Goal: Task Accomplishment & Management: Manage account settings

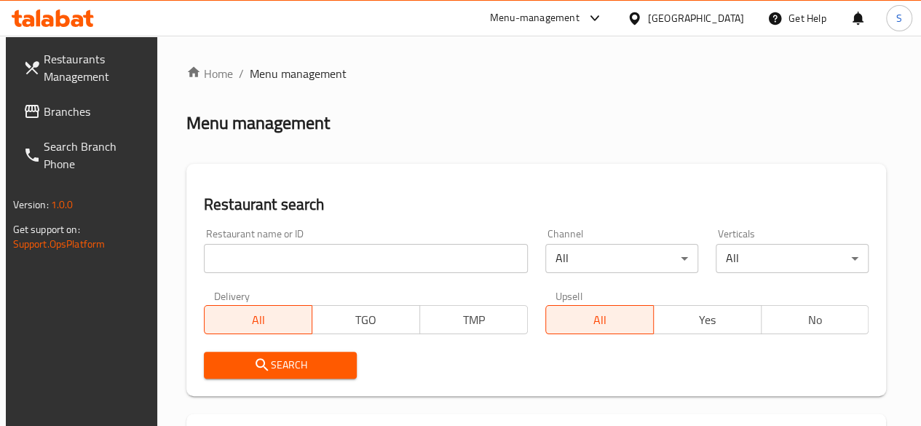
click at [262, 256] on input "search" at bounding box center [366, 258] width 324 height 29
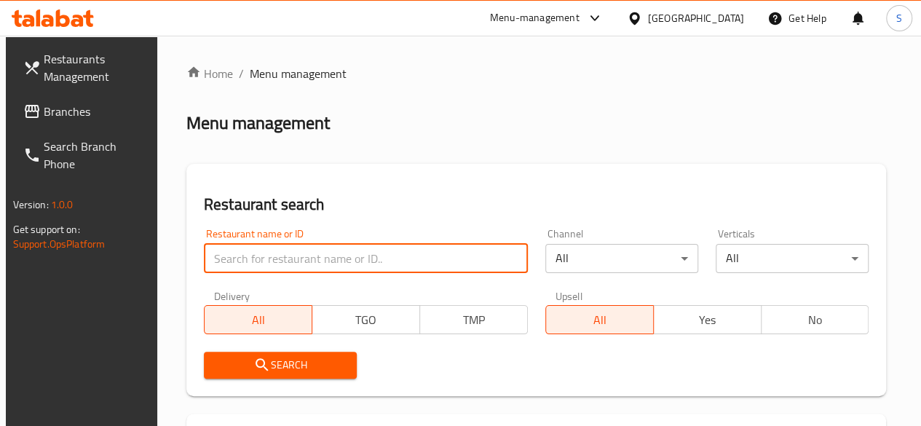
click at [263, 256] on input "search" at bounding box center [366, 258] width 324 height 29
click at [234, 263] on input "search" at bounding box center [366, 258] width 324 height 29
type input "m"
click at [261, 256] on input "search" at bounding box center [366, 258] width 324 height 29
type input "ghoneim"
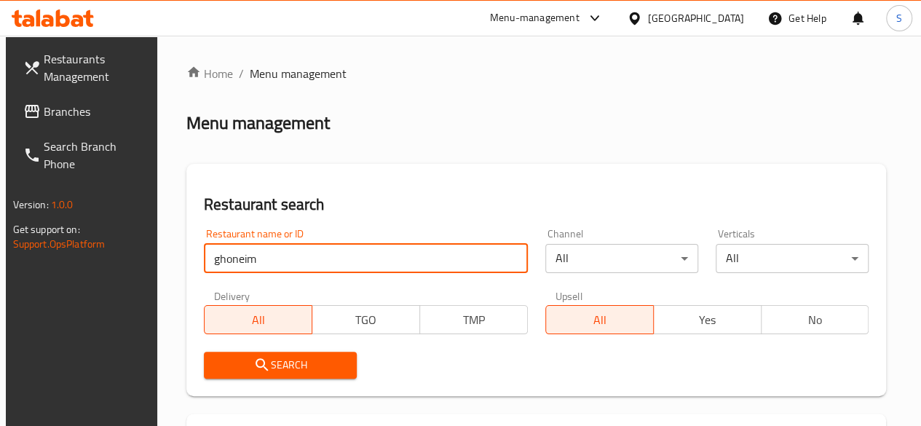
click button "Search" at bounding box center [280, 364] width 153 height 27
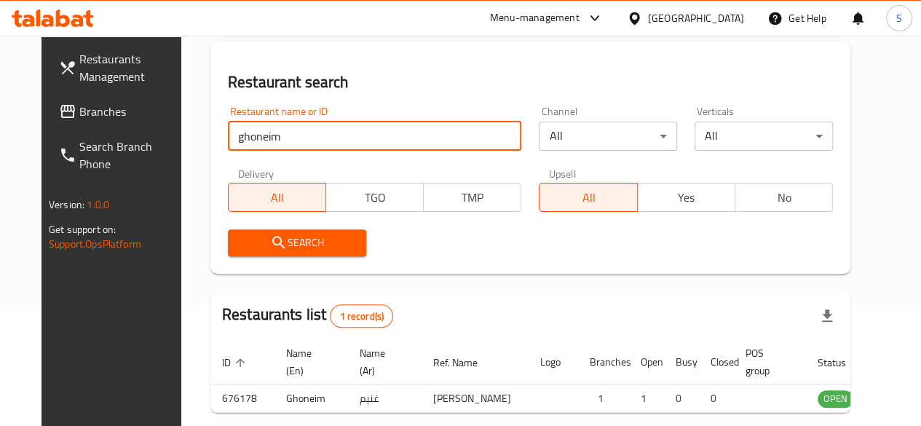
scroll to position [242, 0]
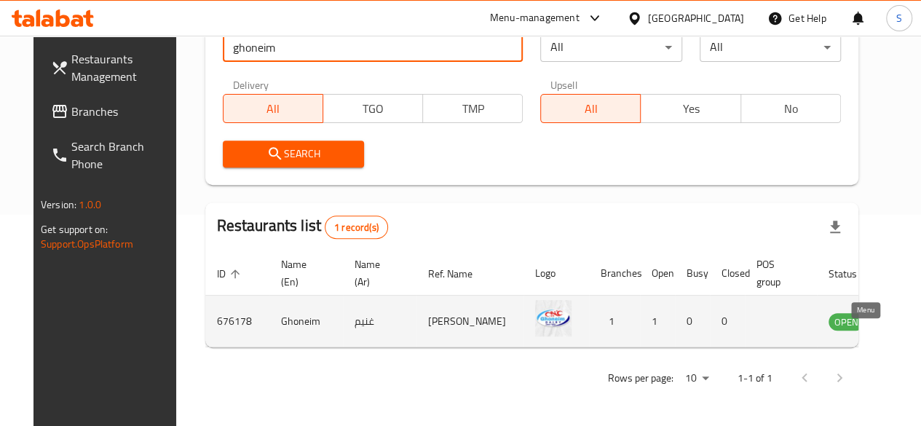
click at [904, 312] on icon "enhanced table" at bounding box center [912, 320] width 17 height 17
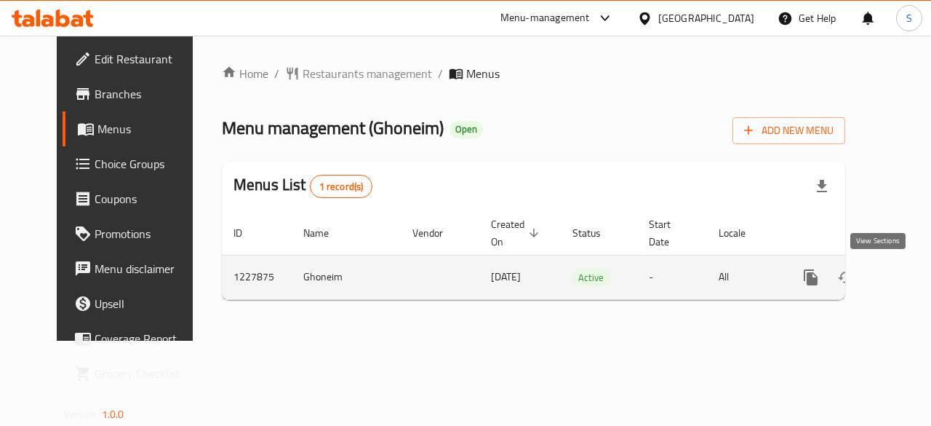
click at [907, 277] on icon "enhanced table" at bounding box center [915, 277] width 17 height 17
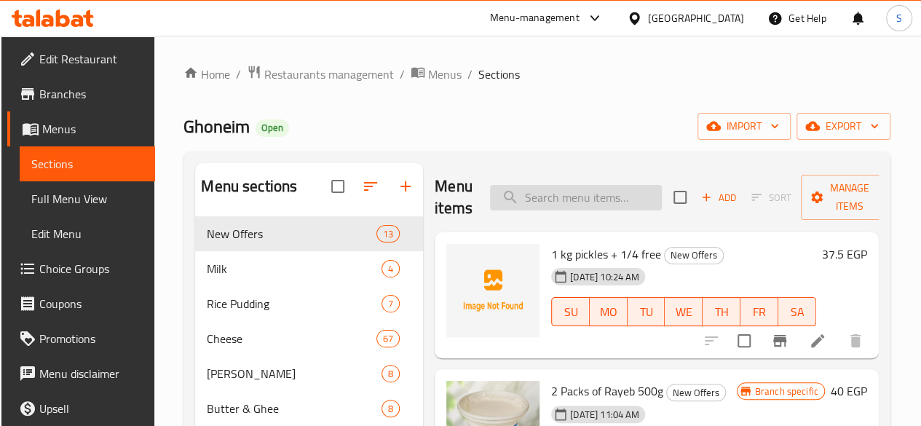
click at [535, 201] on input "search" at bounding box center [576, 197] width 172 height 25
paste input "امنتال"
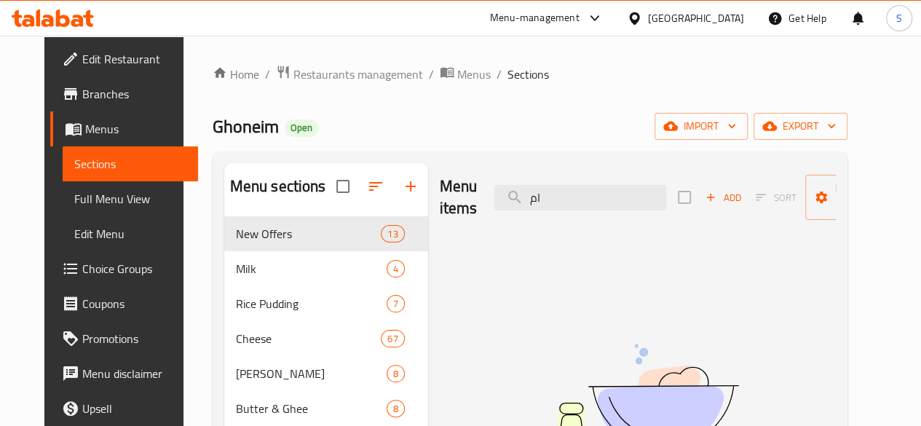
type input "ا"
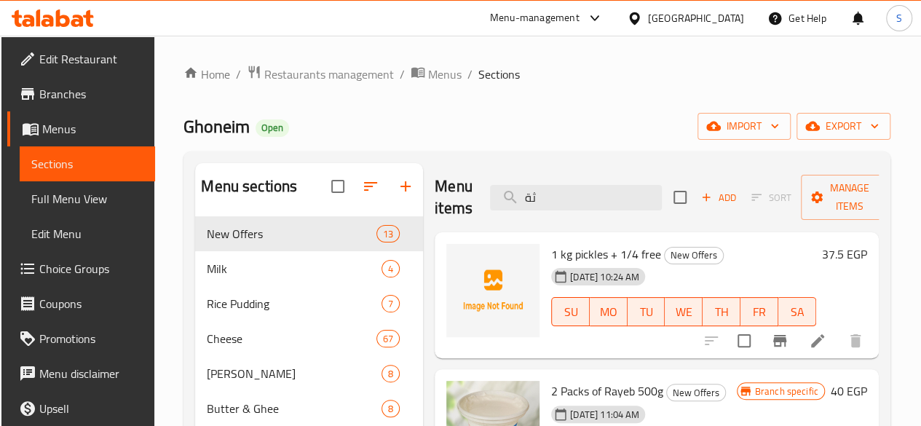
type input "ث"
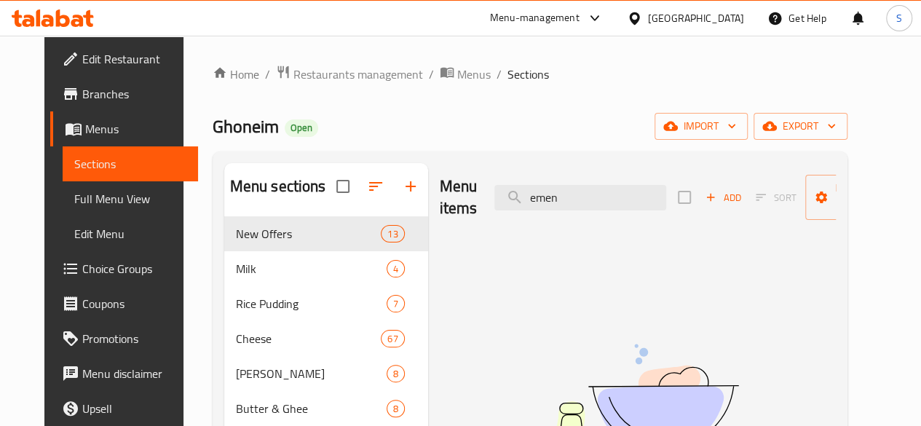
drag, startPoint x: 548, startPoint y: 192, endPoint x: 418, endPoint y: 183, distance: 130.6
click at [440, 182] on div "Menu items emen Add Sort Manage items" at bounding box center [638, 197] width 396 height 69
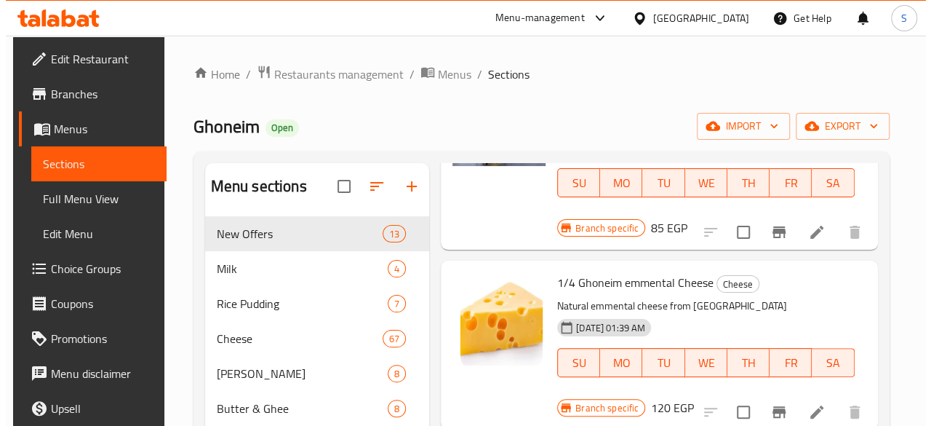
scroll to position [73, 0]
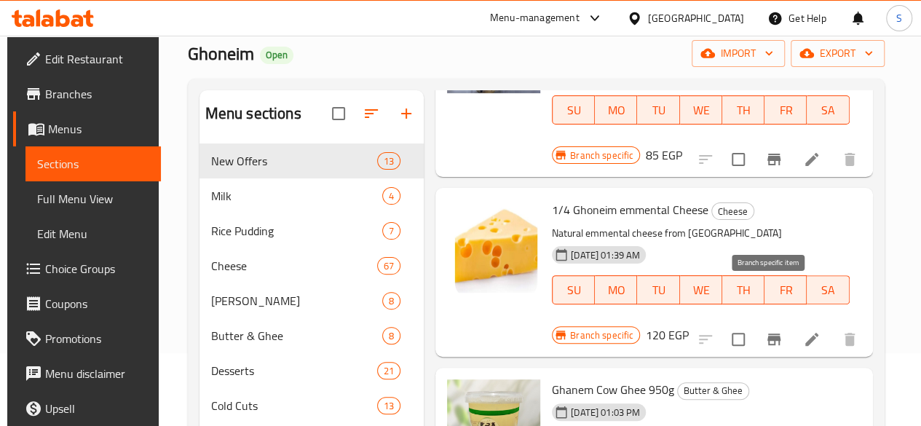
click at [771, 333] on icon "Branch-specific-item" at bounding box center [773, 339] width 13 height 12
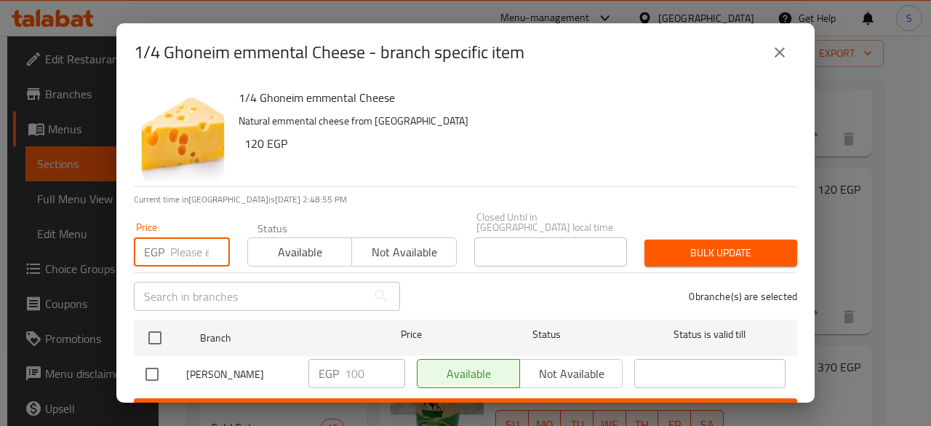
click at [192, 237] on input "number" at bounding box center [200, 251] width 60 height 29
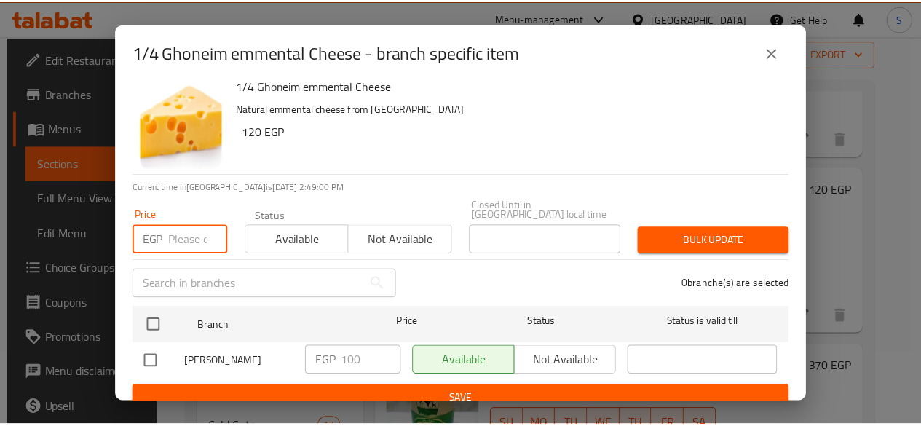
scroll to position [17, 0]
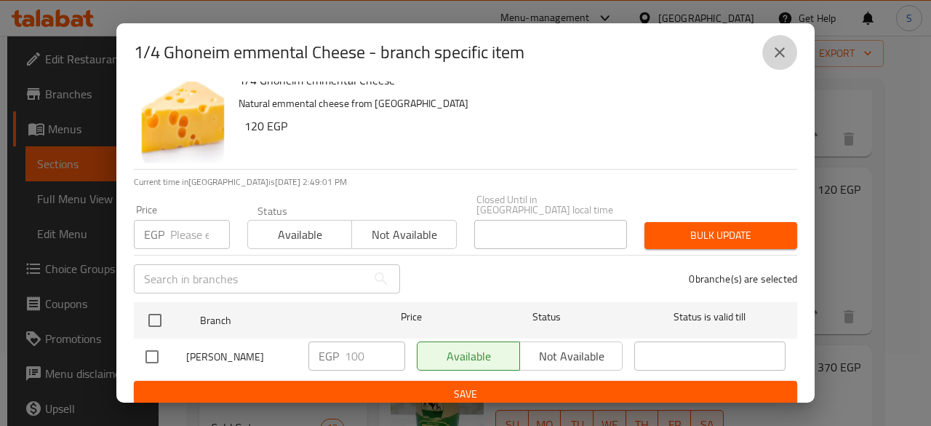
click at [779, 50] on icon "close" at bounding box center [780, 52] width 10 height 10
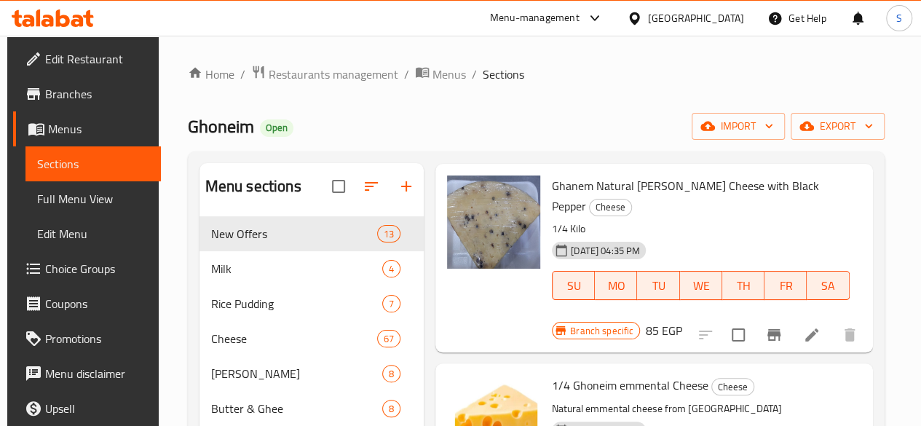
scroll to position [0, 0]
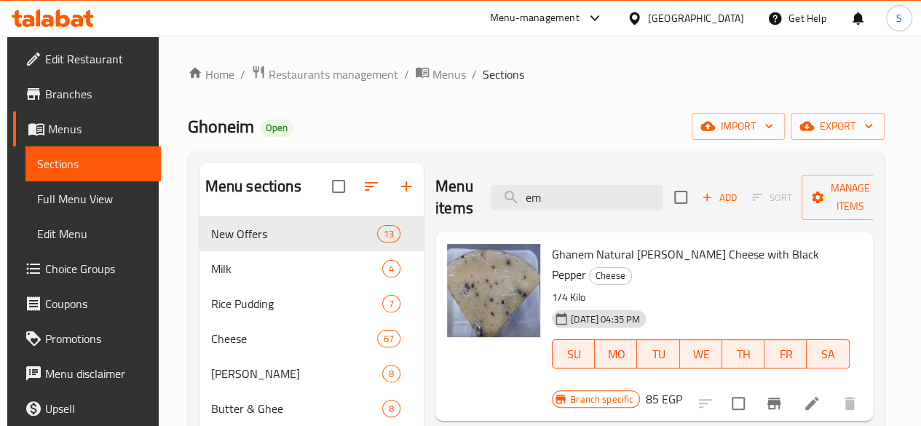
drag, startPoint x: 522, startPoint y: 186, endPoint x: 447, endPoint y: 186, distance: 75.7
click at [447, 186] on div "Menu items em Add Sort Manage items" at bounding box center [653, 197] width 437 height 69
paste input "ايدام"
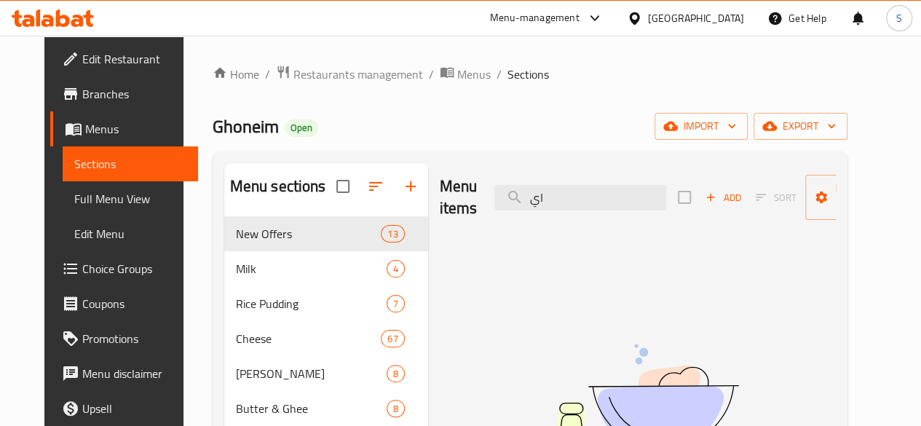
type input "ا"
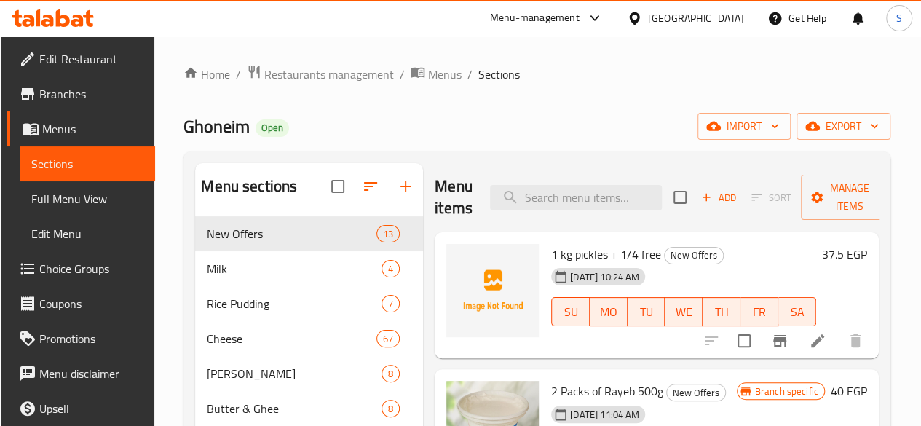
type input "ث"
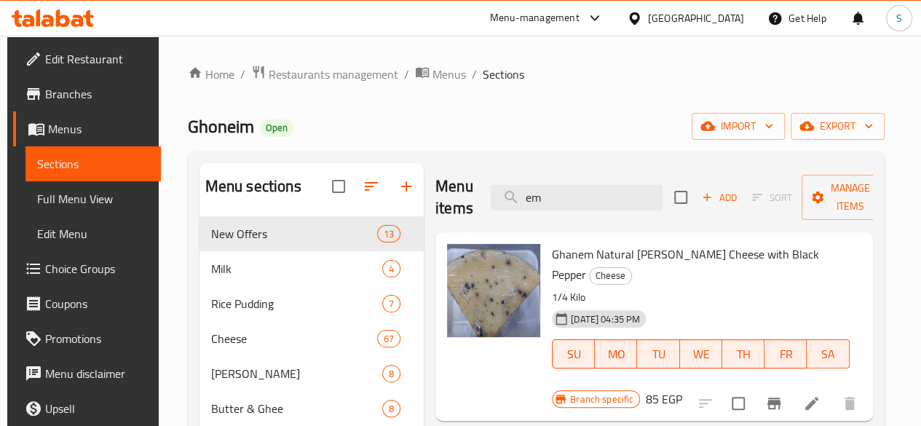
drag, startPoint x: 557, startPoint y: 200, endPoint x: 356, endPoint y: 172, distance: 203.5
click at [357, 173] on div "Menu sections New Offers 13 Milk 4 Rice Pudding 7 Cheese 67 Ghoneim Yoghurt 8 B…" at bounding box center [535, 402] width 673 height 478
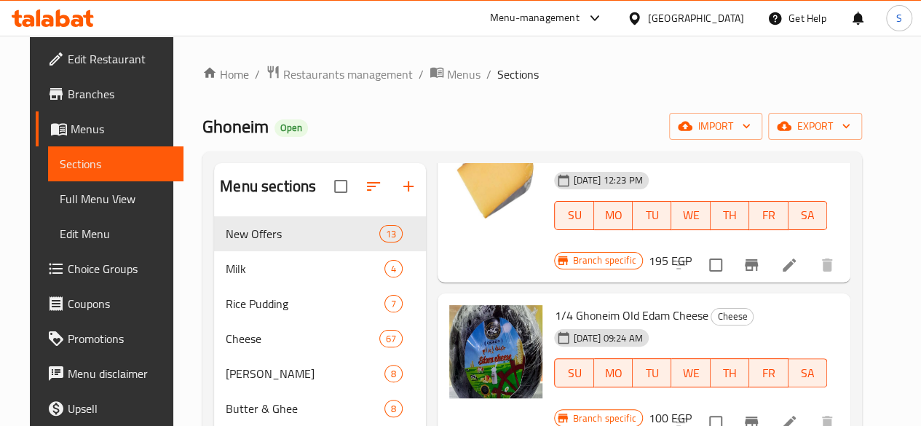
scroll to position [437, 0]
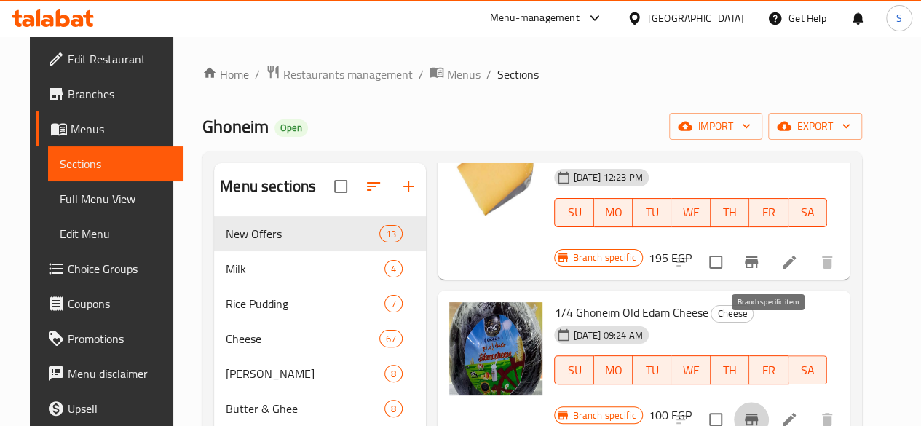
click at [758, 413] on icon "Branch-specific-item" at bounding box center [750, 419] width 13 height 12
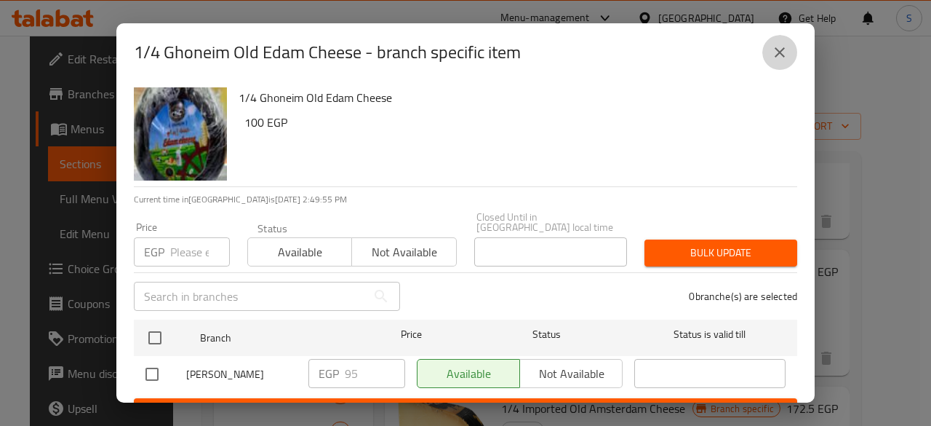
click at [774, 49] on icon "close" at bounding box center [779, 52] width 17 height 17
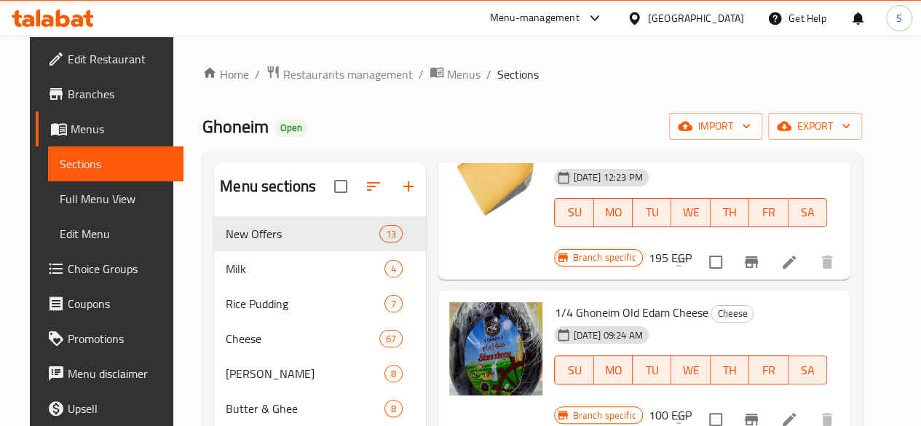
scroll to position [0, 0]
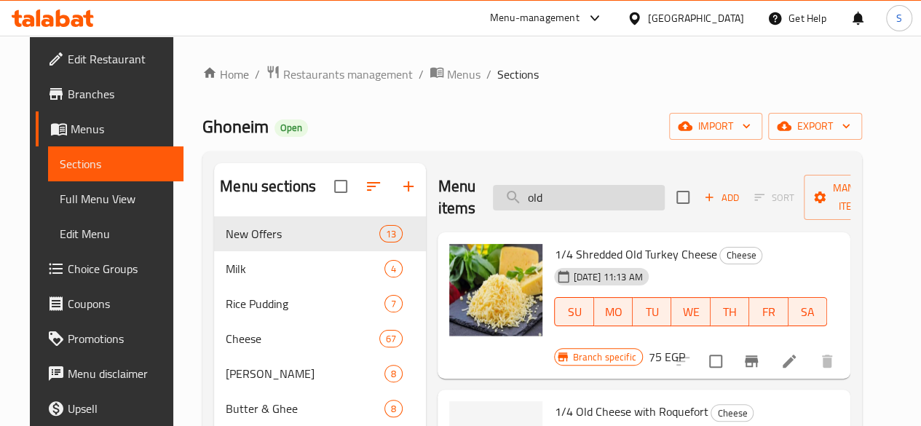
drag, startPoint x: 534, startPoint y: 199, endPoint x: 472, endPoint y: 187, distance: 62.9
click at [493, 188] on input "old" at bounding box center [579, 197] width 172 height 25
paste input "شيدر"
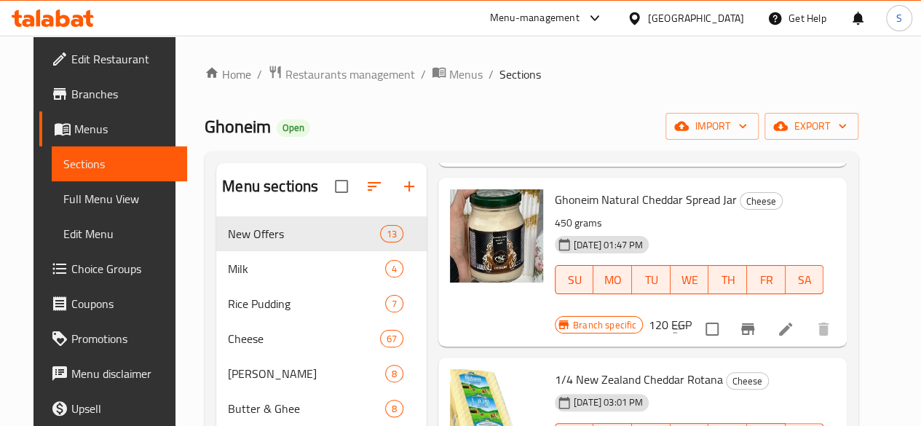
scroll to position [218, 0]
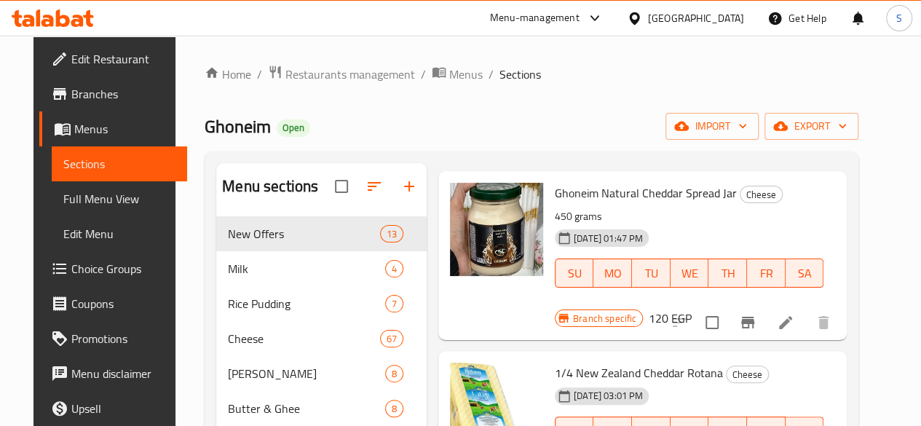
type input "شيدر"
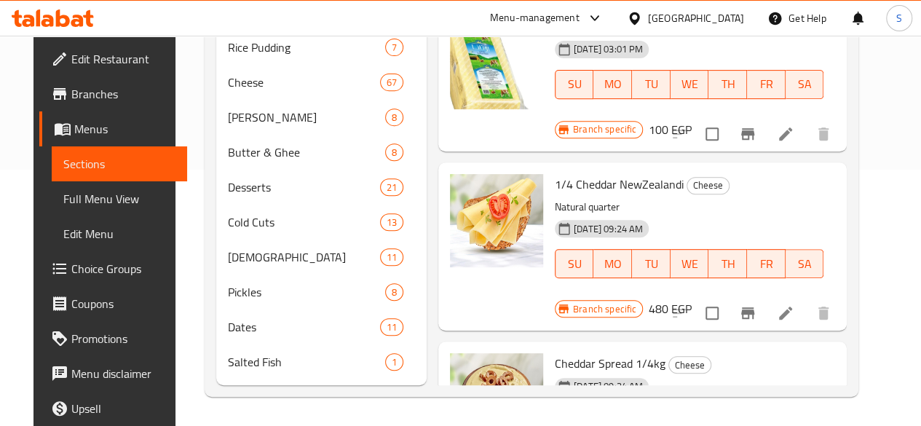
scroll to position [277, 0]
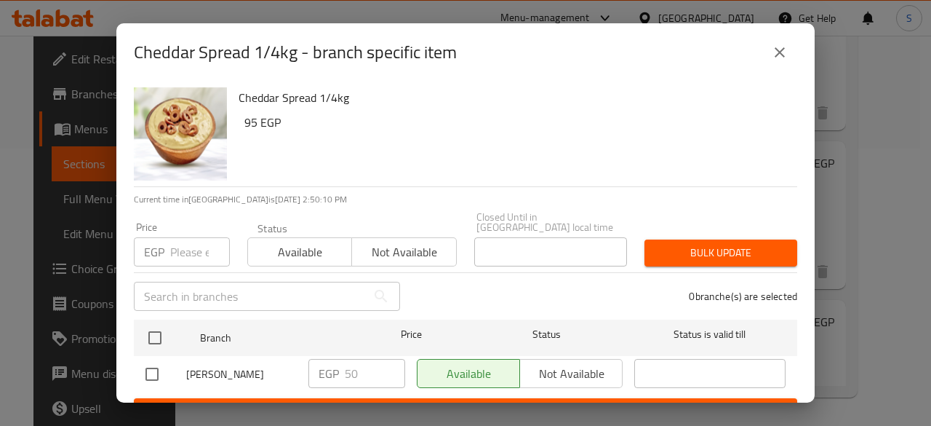
click at [180, 242] on input "number" at bounding box center [200, 251] width 60 height 29
click at [777, 54] on icon "close" at bounding box center [780, 52] width 10 height 10
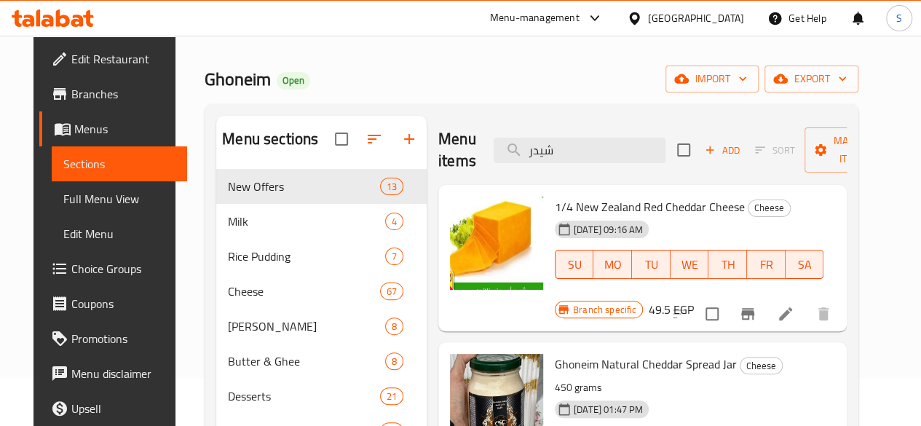
scroll to position [0, 0]
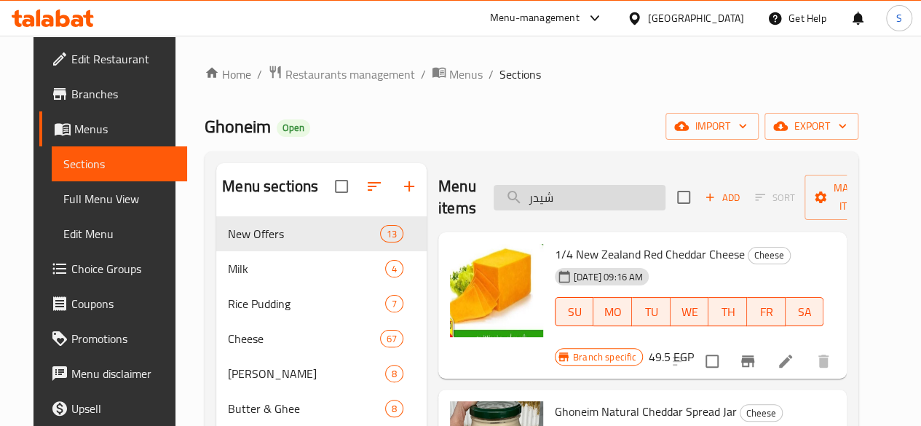
drag, startPoint x: 522, startPoint y: 199, endPoint x: 469, endPoint y: 190, distance: 53.8
click at [493, 190] on input "شيدر" at bounding box center [579, 197] width 172 height 25
paste input "لاوة"
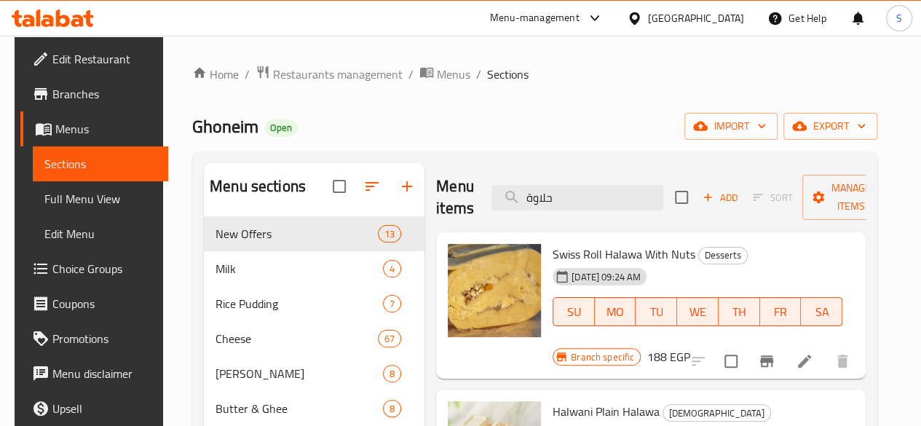
type input "حلاوة"
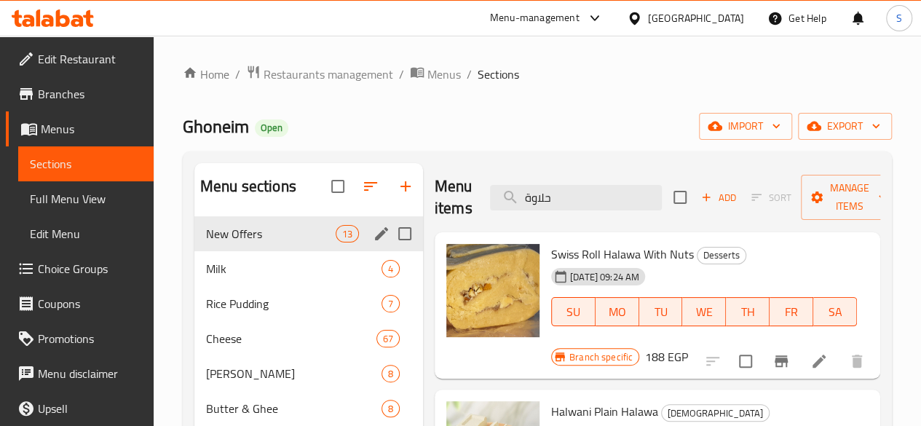
click at [231, 251] on div "New Offers 13" at bounding box center [308, 233] width 228 height 35
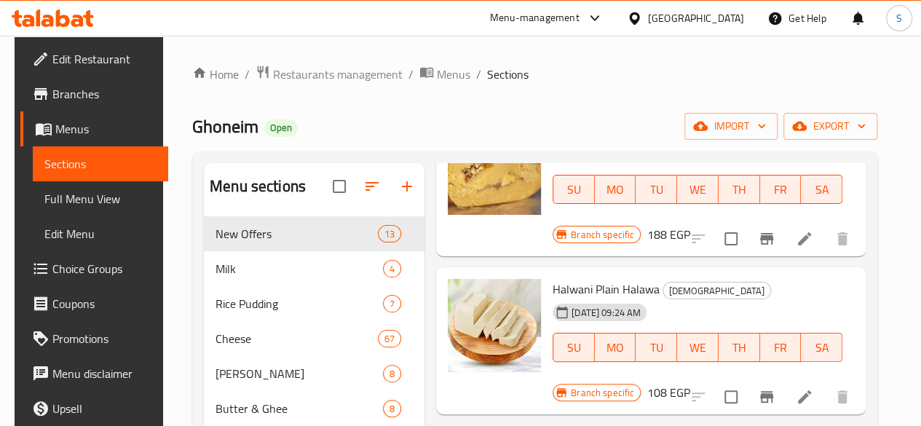
scroll to position [146, 0]
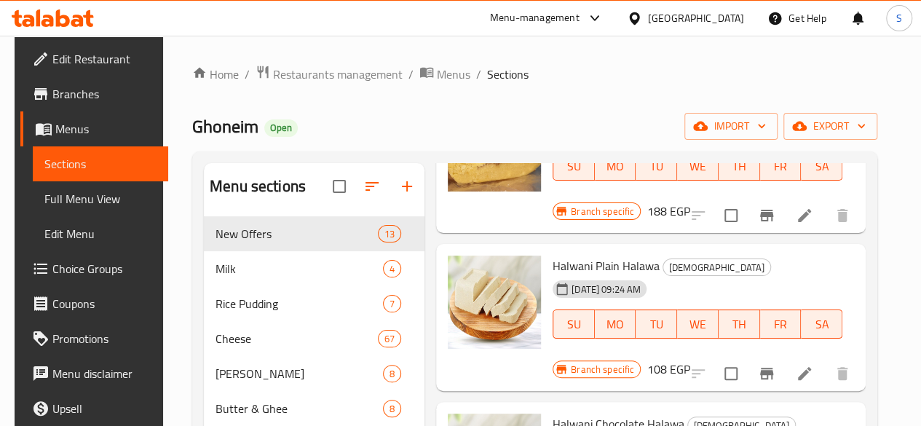
click at [773, 367] on icon "Branch-specific-item" at bounding box center [766, 373] width 13 height 12
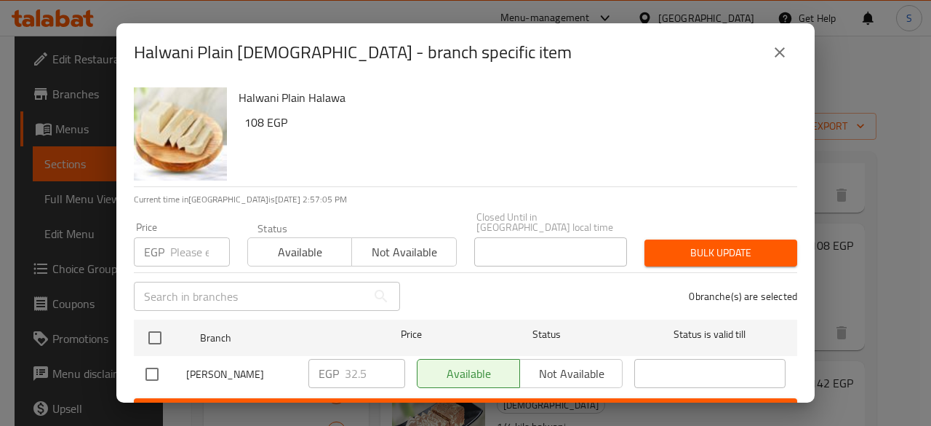
click at [779, 49] on icon "close" at bounding box center [779, 52] width 17 height 17
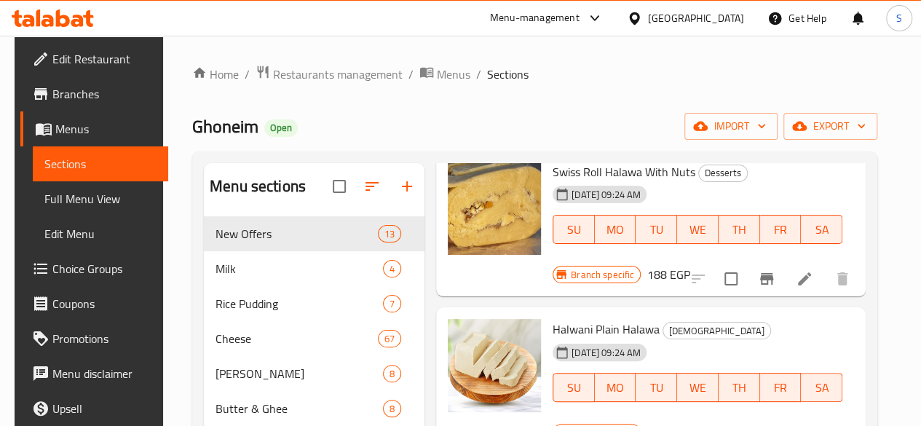
scroll to position [0, 0]
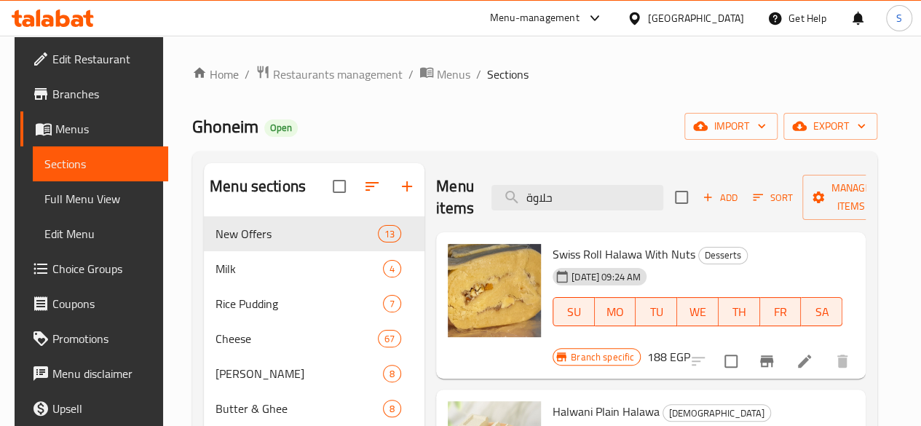
drag, startPoint x: 550, startPoint y: 194, endPoint x: 452, endPoint y: 195, distance: 98.2
click at [453, 195] on div "Menu items حلاوة Add Sort Manage items" at bounding box center [650, 197] width 429 height 69
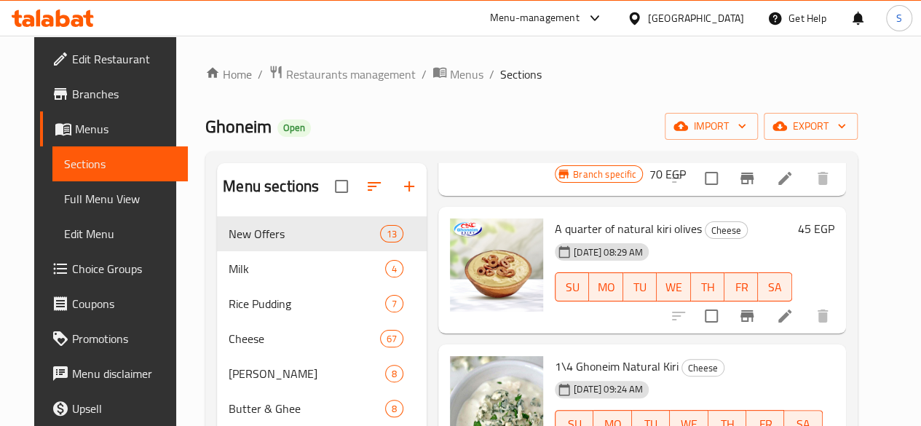
scroll to position [218, 0]
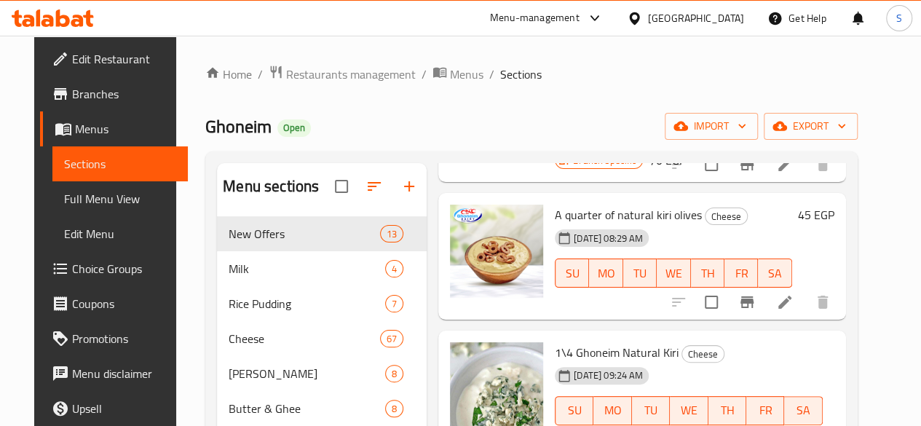
type input "kiri"
click at [755, 293] on icon "Branch-specific-item" at bounding box center [746, 301] width 17 height 17
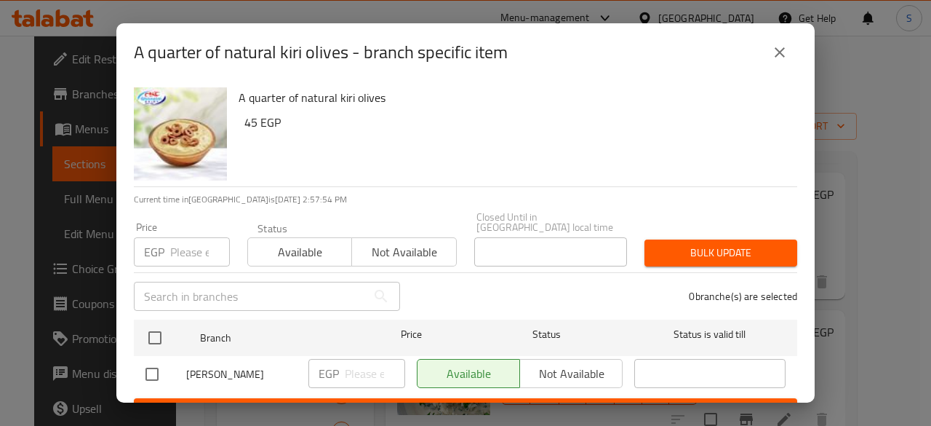
click at [183, 247] on input "number" at bounding box center [200, 251] width 60 height 29
click at [783, 46] on icon "close" at bounding box center [779, 52] width 17 height 17
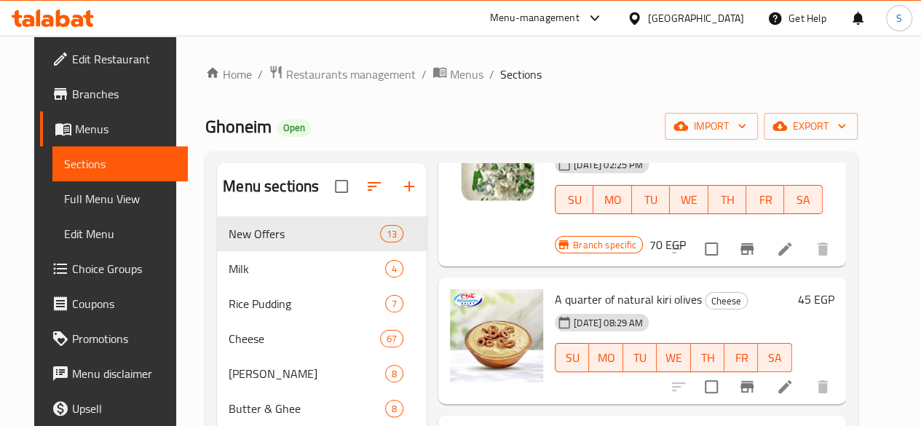
scroll to position [0, 0]
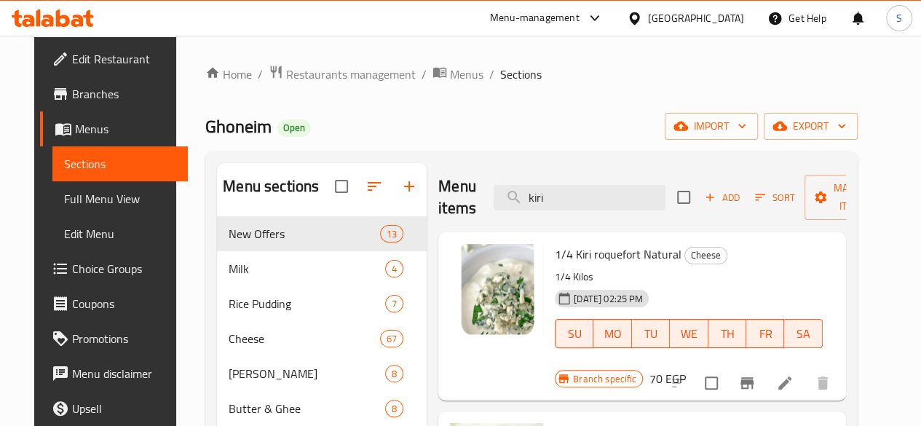
drag, startPoint x: 533, startPoint y: 194, endPoint x: 454, endPoint y: 191, distance: 78.7
click at [455, 191] on div "Menu items kiri Add Sort Manage items" at bounding box center [641, 197] width 407 height 69
paste input "اطياب"
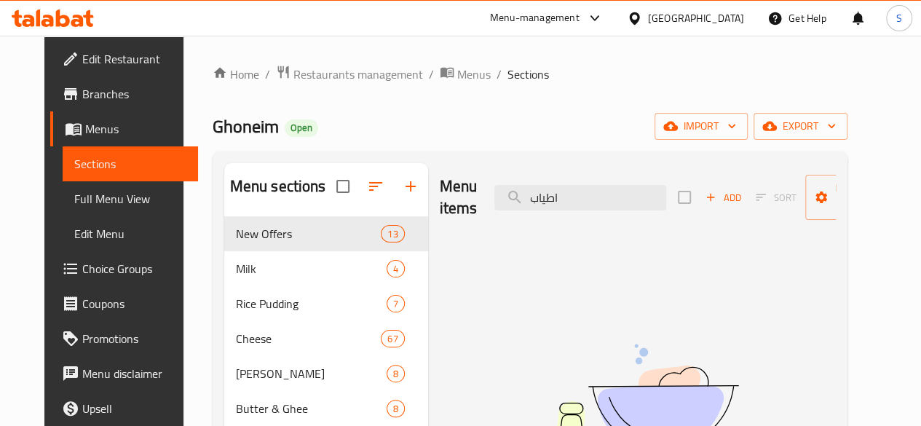
drag, startPoint x: 476, startPoint y: 202, endPoint x: 434, endPoint y: 207, distance: 42.6
click at [440, 207] on div "Menu items اطياب Add Sort Manage items" at bounding box center [638, 197] width 396 height 69
type input "ش"
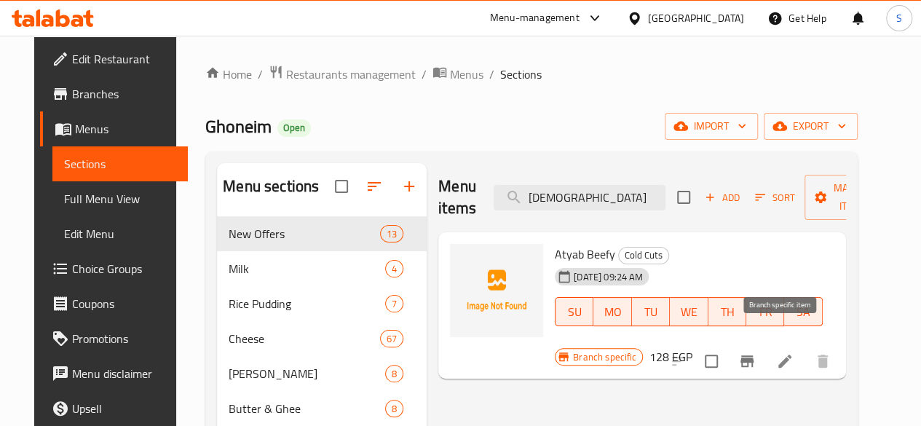
click at [753, 355] on icon "Branch-specific-item" at bounding box center [746, 361] width 13 height 12
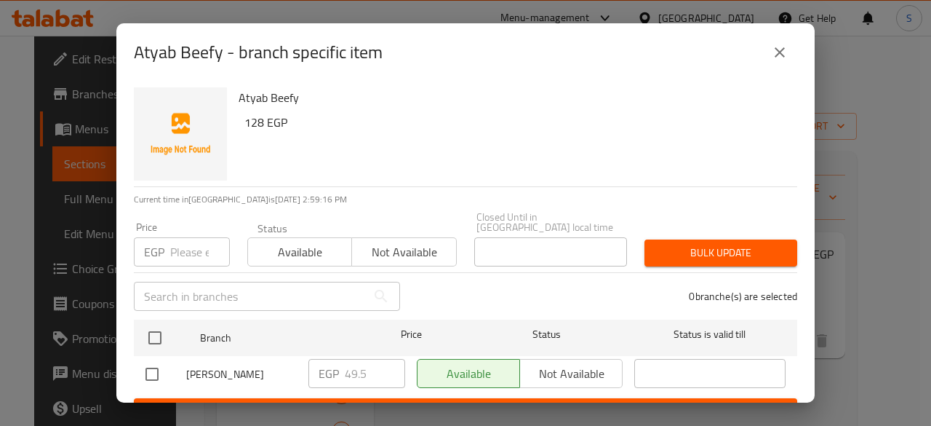
click at [170, 237] on div "EGP Price" at bounding box center [182, 251] width 96 height 29
click at [779, 47] on icon "close" at bounding box center [779, 52] width 17 height 17
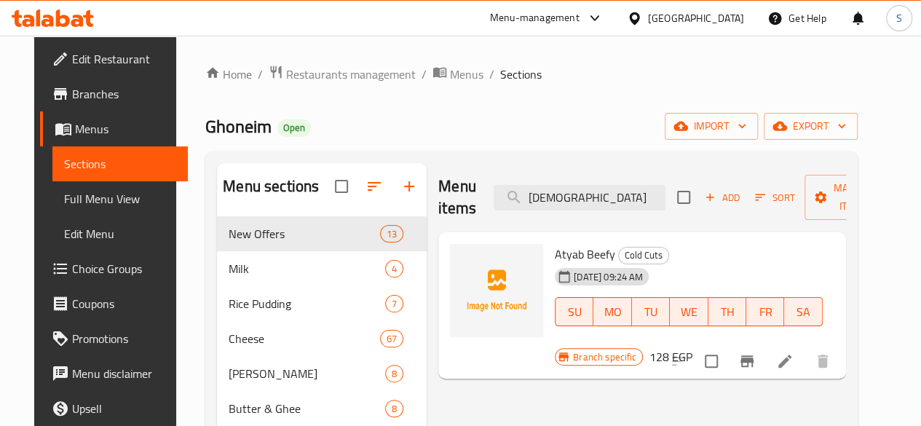
drag, startPoint x: 480, startPoint y: 202, endPoint x: 461, endPoint y: 200, distance: 18.3
click at [463, 202] on div "Menu items atya Add Sort Manage items" at bounding box center [641, 197] width 407 height 69
paste input "كمون"
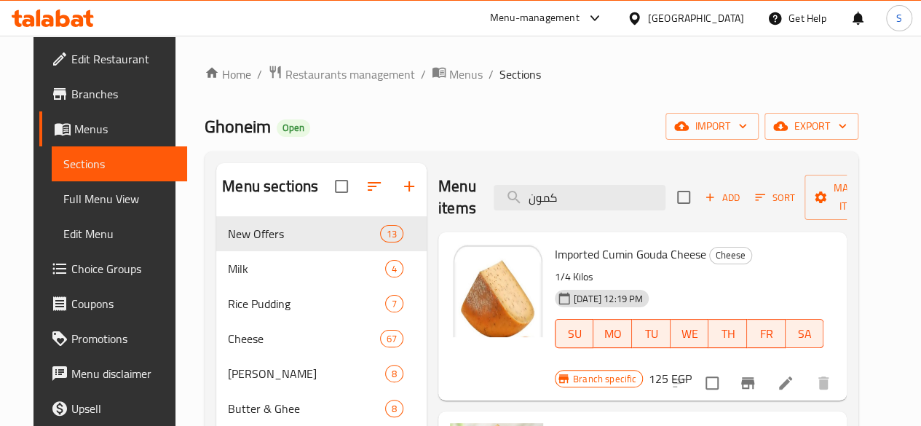
type input "كمون"
click at [754, 377] on icon "Branch-specific-item" at bounding box center [747, 383] width 13 height 12
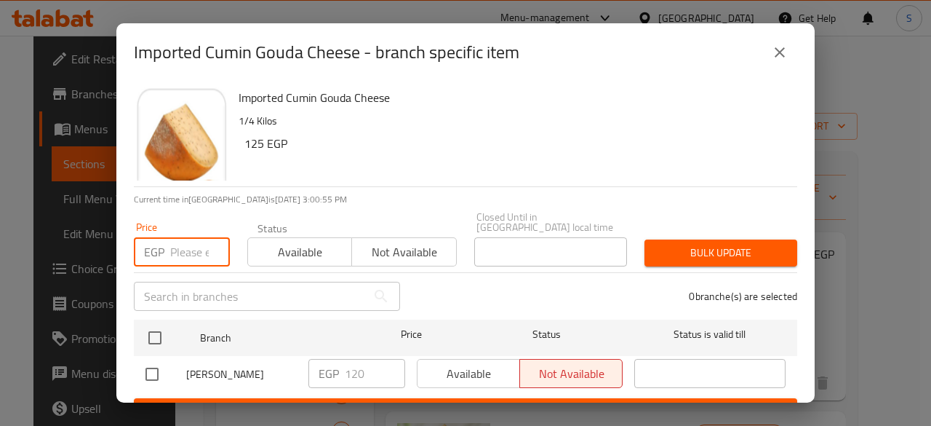
click at [199, 237] on input "number" at bounding box center [200, 251] width 60 height 29
type input "95"
click at [300, 242] on span "Available" at bounding box center [300, 252] width 92 height 21
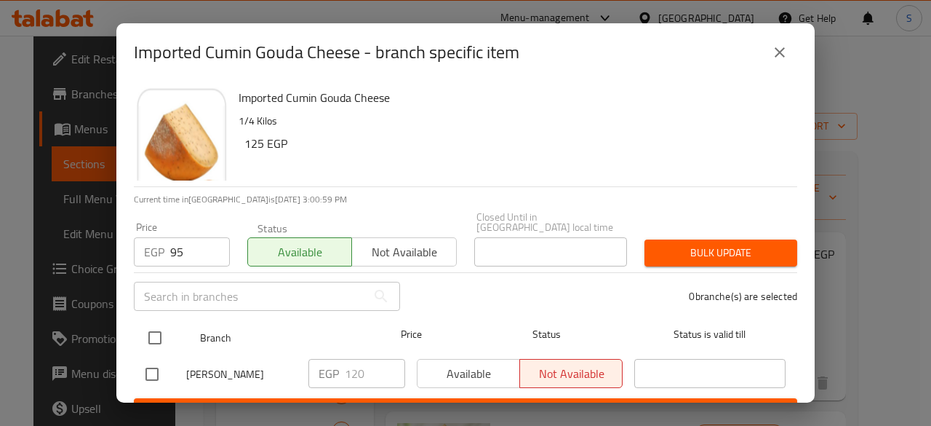
click at [154, 325] on input "checkbox" at bounding box center [155, 337] width 31 height 31
checkbox input "true"
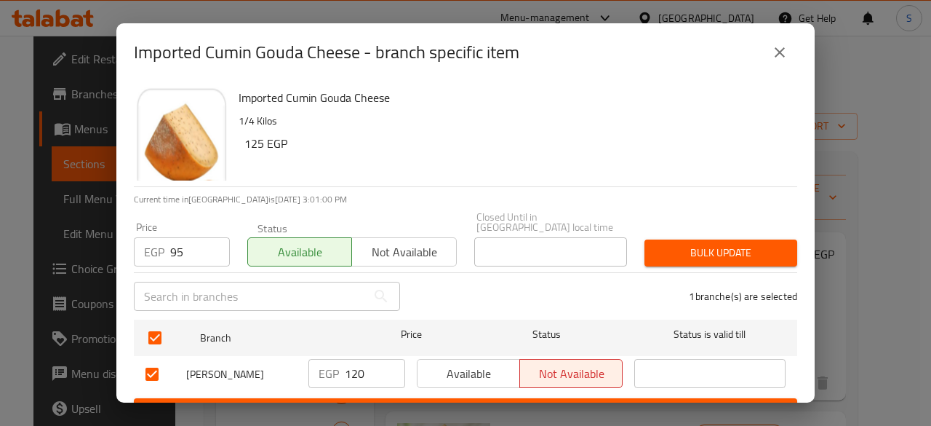
click at [744, 244] on span "Bulk update" at bounding box center [721, 253] width 130 height 18
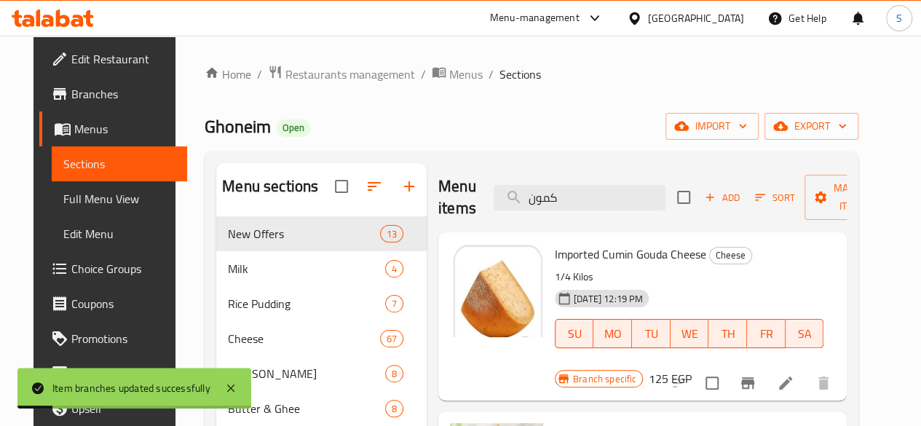
click at [754, 377] on icon "Branch-specific-item" at bounding box center [747, 383] width 13 height 12
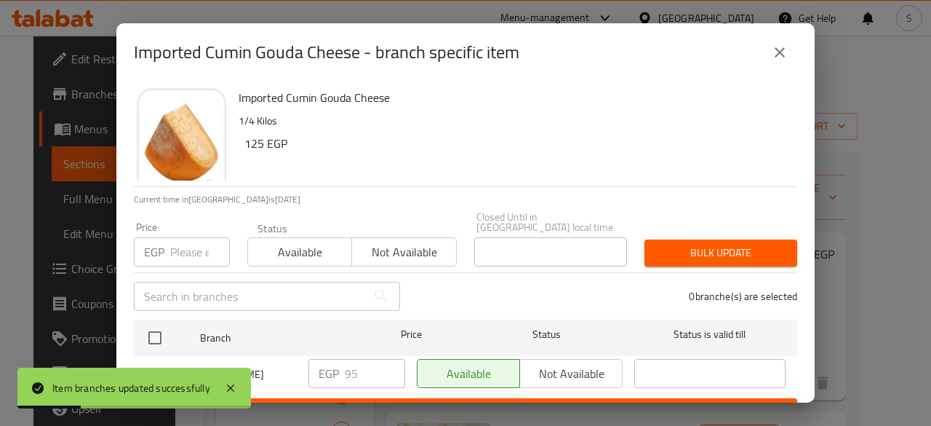
click at [411, 242] on span "Not available" at bounding box center [404, 252] width 92 height 21
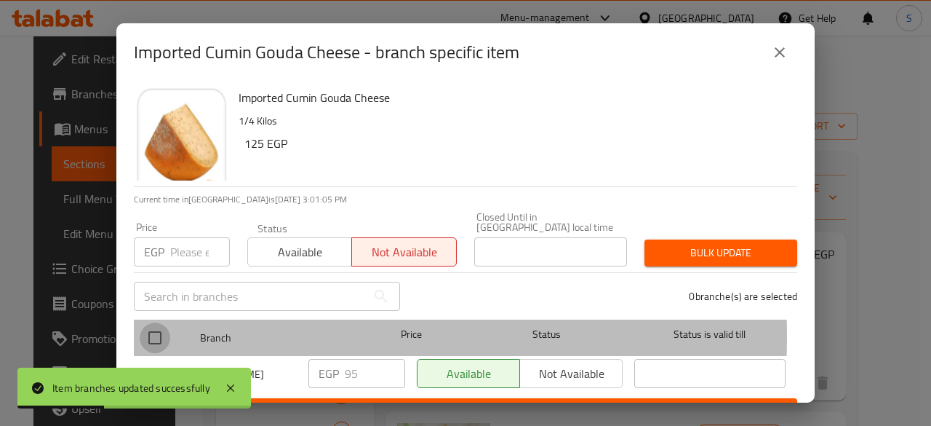
click at [163, 325] on input "checkbox" at bounding box center [155, 337] width 31 height 31
checkbox input "true"
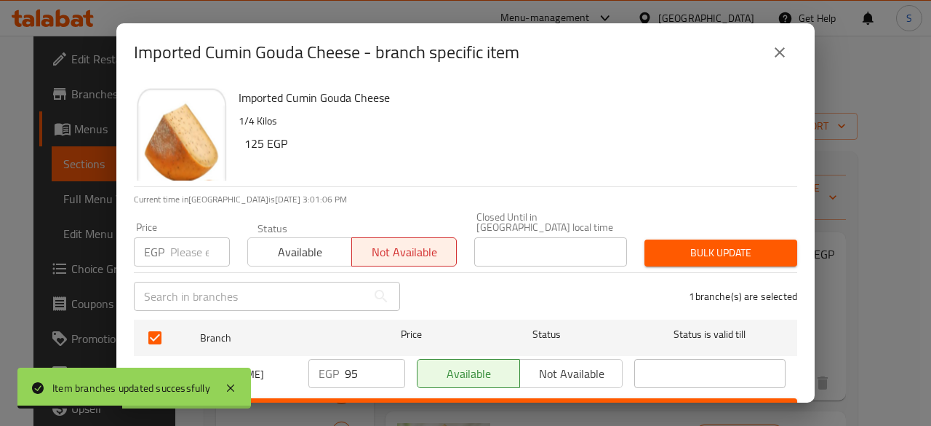
click at [723, 244] on span "Bulk update" at bounding box center [721, 253] width 130 height 18
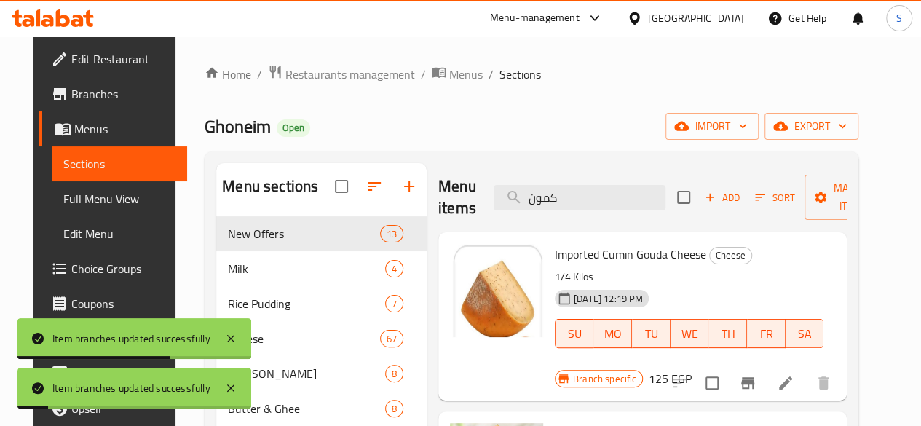
drag, startPoint x: 547, startPoint y: 198, endPoint x: 451, endPoint y: 196, distance: 96.1
click at [458, 196] on div "Menu items كمون Add Sort Manage items" at bounding box center [642, 197] width 408 height 69
paste input "لفل"
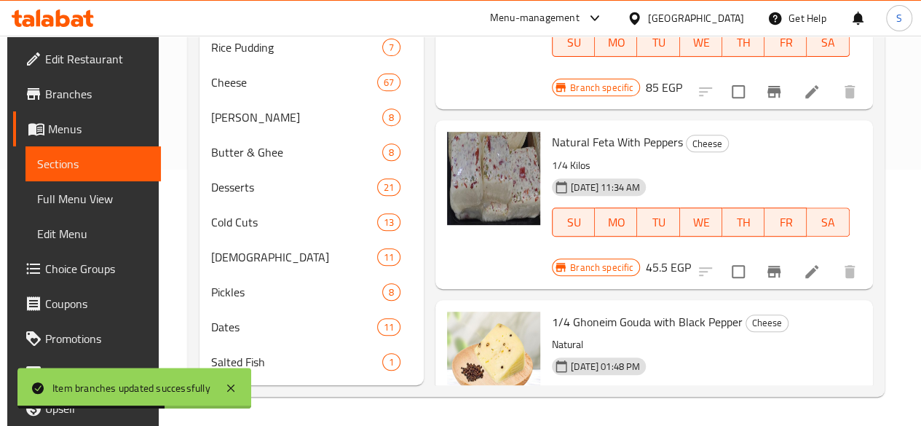
scroll to position [277, 0]
type input "فلفل"
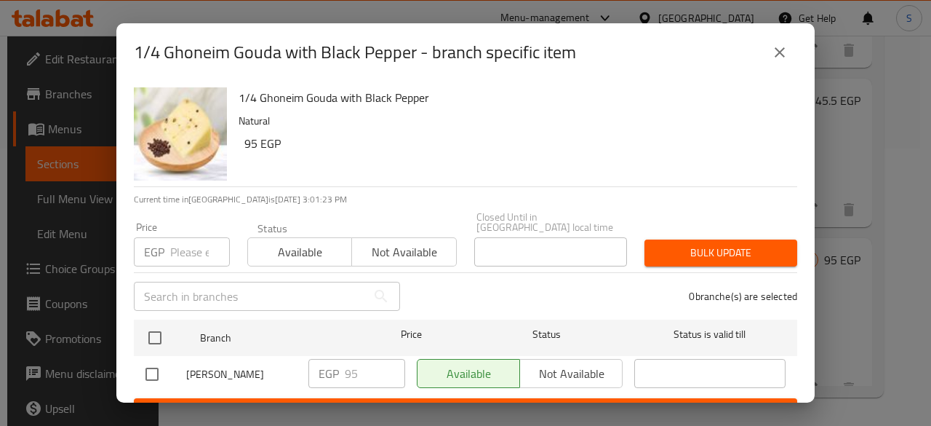
click at [782, 62] on button "close" at bounding box center [780, 52] width 35 height 35
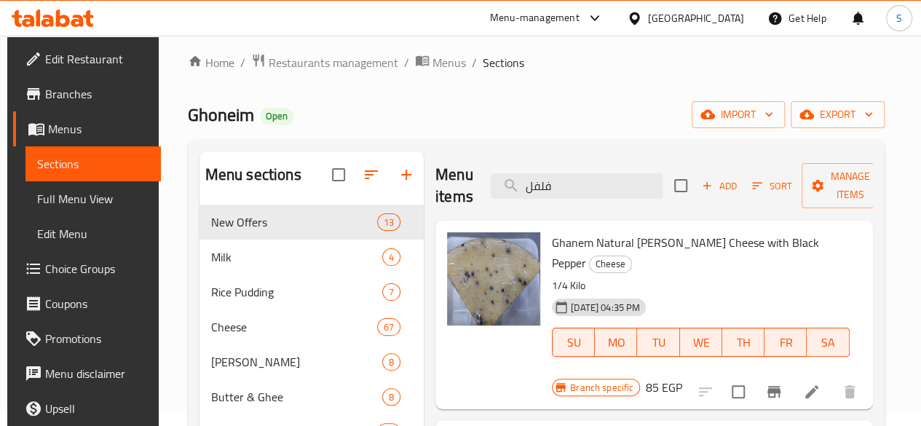
scroll to position [0, 0]
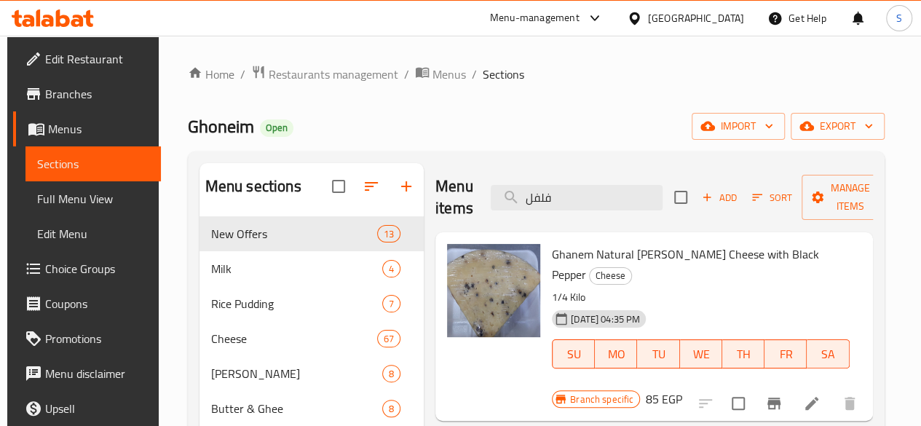
drag, startPoint x: 506, startPoint y: 190, endPoint x: 461, endPoint y: 183, distance: 46.3
click at [461, 183] on div "Menu items فلفل Add Sort Manage items" at bounding box center [653, 197] width 437 height 69
paste input "براميلى"
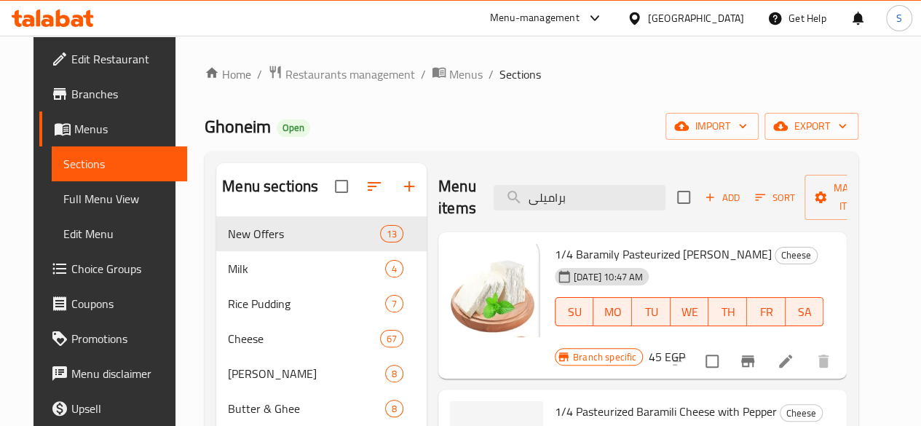
type input "براميلى"
click at [754, 355] on icon "Branch-specific-item" at bounding box center [747, 361] width 13 height 12
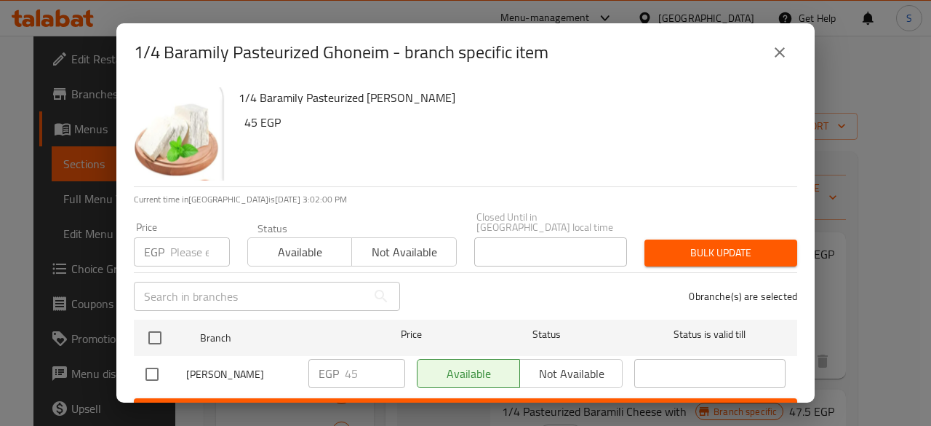
click at [776, 51] on icon "close" at bounding box center [779, 52] width 17 height 17
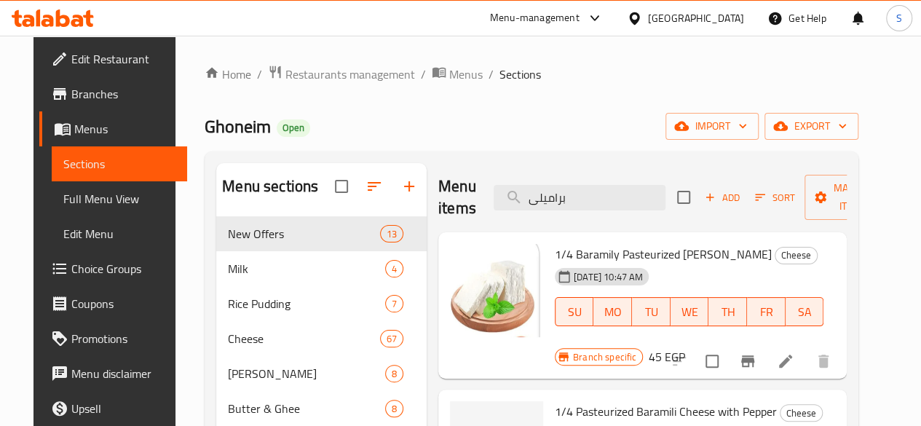
drag, startPoint x: 558, startPoint y: 197, endPoint x: 342, endPoint y: 197, distance: 216.1
click at [342, 197] on div "Menu sections New Offers 13 Milk 4 Rice Pudding 7 Cheese 67 Ghoneim Yoghurt 8 B…" at bounding box center [531, 402] width 630 height 478
paste input "زيتون اسبانى"
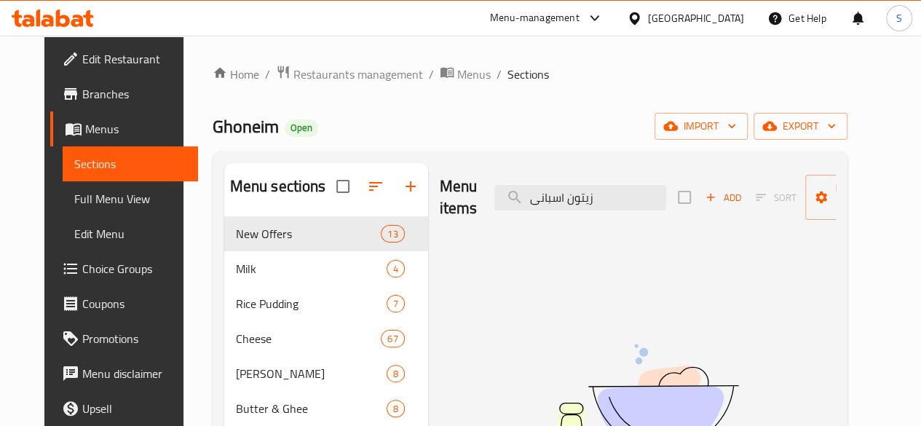
drag, startPoint x: 587, startPoint y: 196, endPoint x: 370, endPoint y: 185, distance: 217.2
click at [428, 185] on div "Menu items زيتون اسبانى Add Sort Manage items No Items found" at bounding box center [631, 402] width 407 height 478
paste input "زيتون"
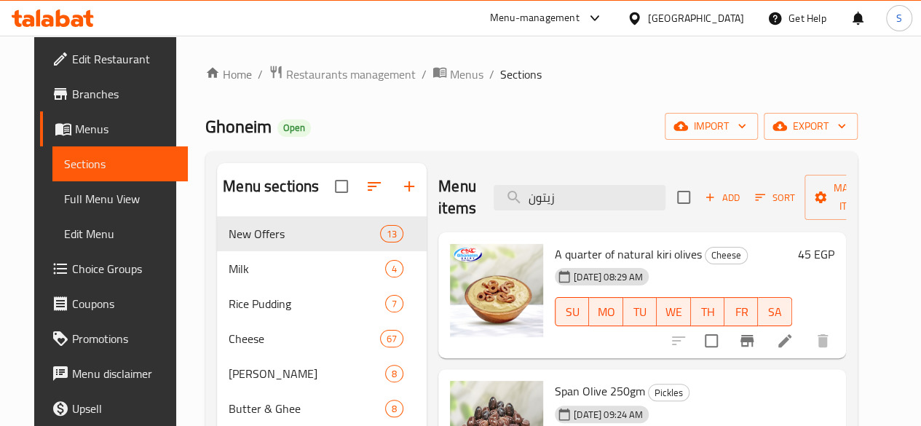
drag, startPoint x: 531, startPoint y: 197, endPoint x: 430, endPoint y: 197, distance: 101.1
click at [438, 197] on div "Menu items زيتون Add Sort Manage items" at bounding box center [641, 197] width 407 height 69
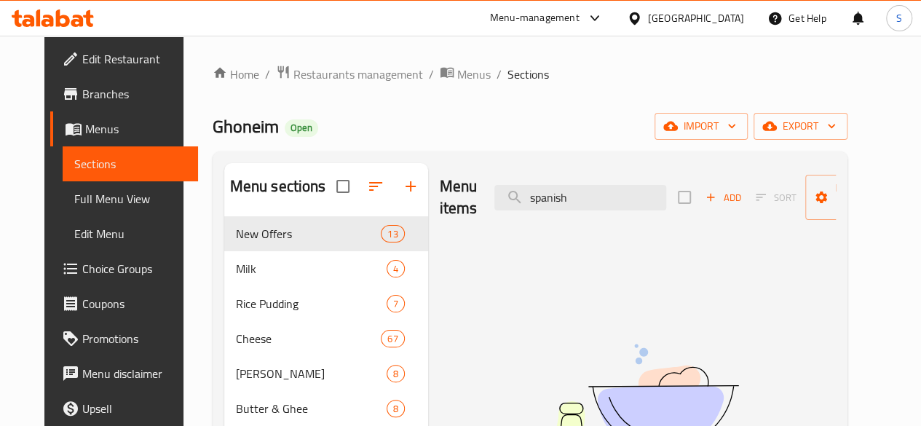
drag, startPoint x: 590, startPoint y: 193, endPoint x: 458, endPoint y: 192, distance: 131.7
click at [458, 192] on div "Menu items spanish Add Sort Manage items" at bounding box center [638, 197] width 396 height 69
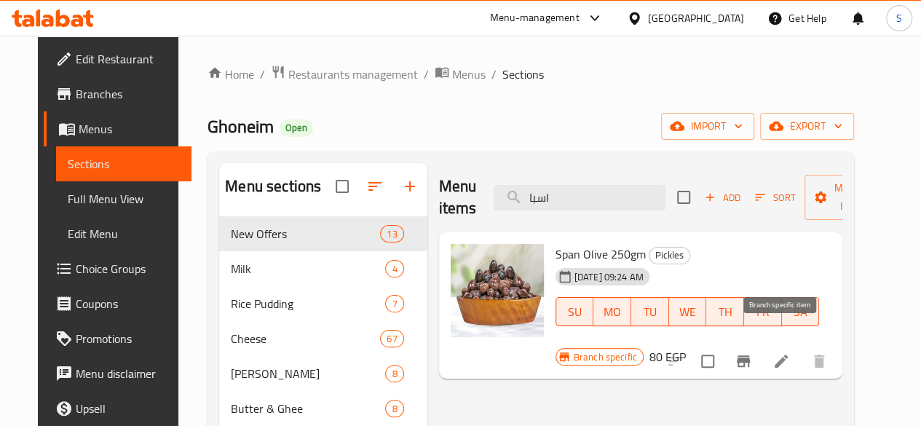
click at [750, 355] on icon "Branch-specific-item" at bounding box center [742, 361] width 13 height 12
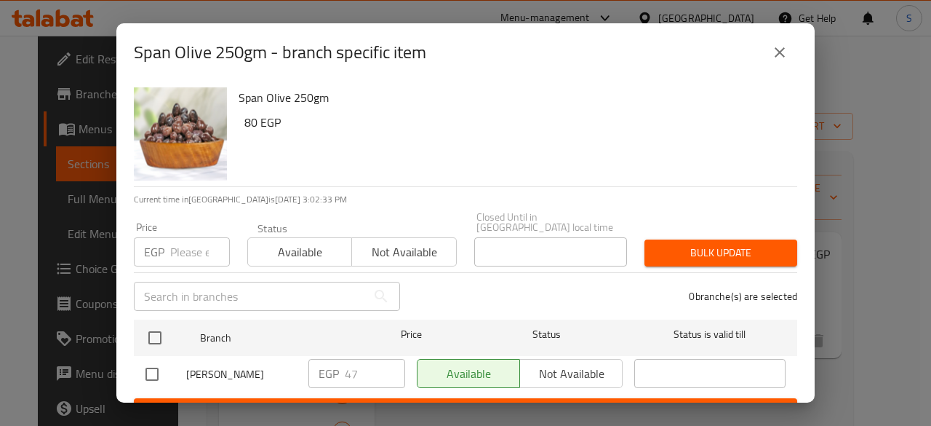
click at [199, 243] on input "number" at bounding box center [200, 251] width 60 height 29
click at [778, 56] on icon "close" at bounding box center [779, 52] width 17 height 17
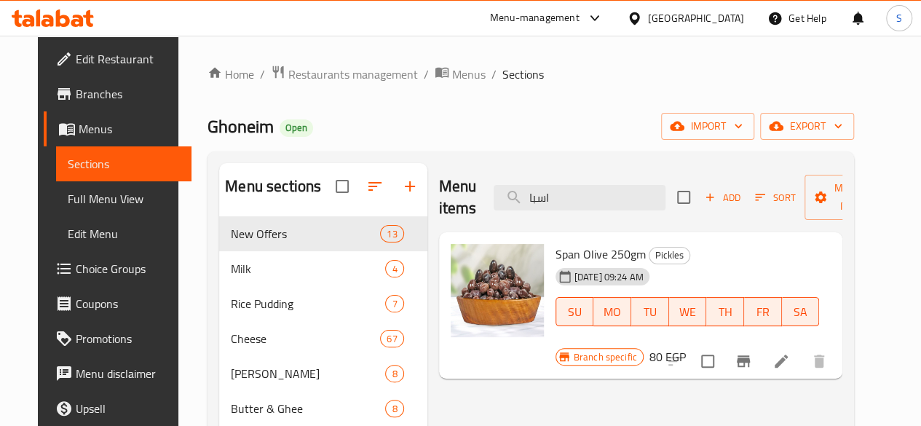
drag, startPoint x: 533, startPoint y: 188, endPoint x: 436, endPoint y: 194, distance: 97.0
click at [439, 194] on div "Menu items اسبا Add Sort Manage items" at bounding box center [641, 197] width 404 height 69
paste input "كيرى طبيعى"
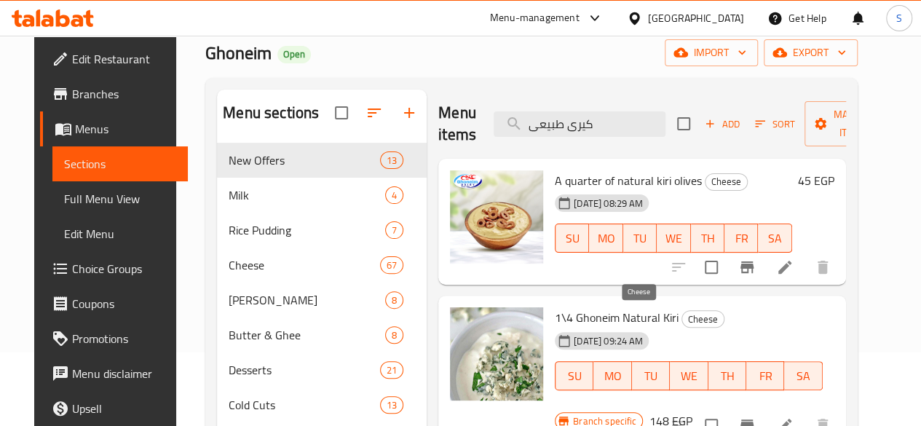
scroll to position [146, 0]
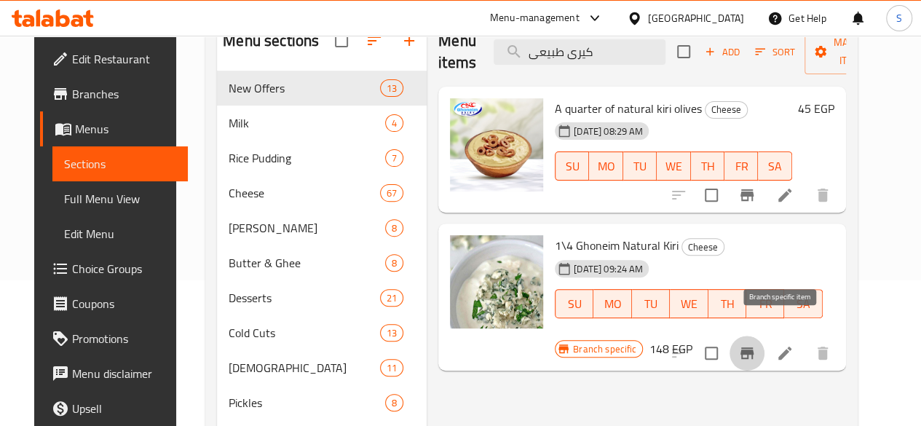
click at [753, 347] on icon "Branch-specific-item" at bounding box center [746, 353] width 13 height 12
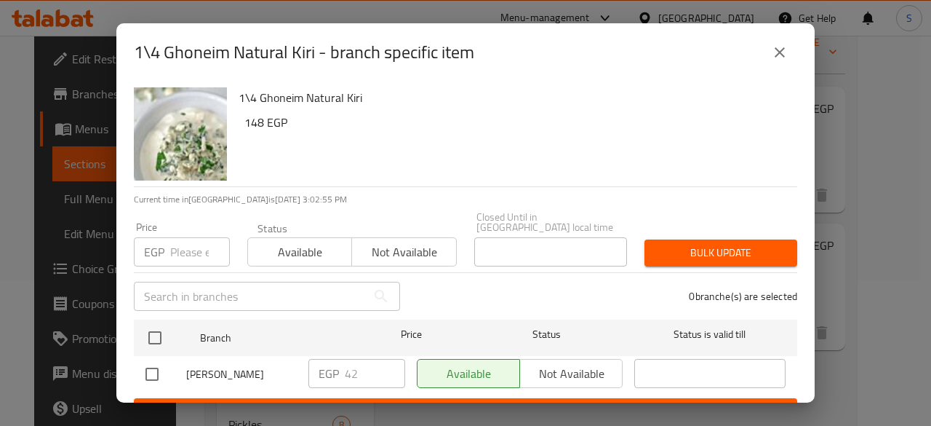
click at [780, 51] on icon "close" at bounding box center [779, 52] width 17 height 17
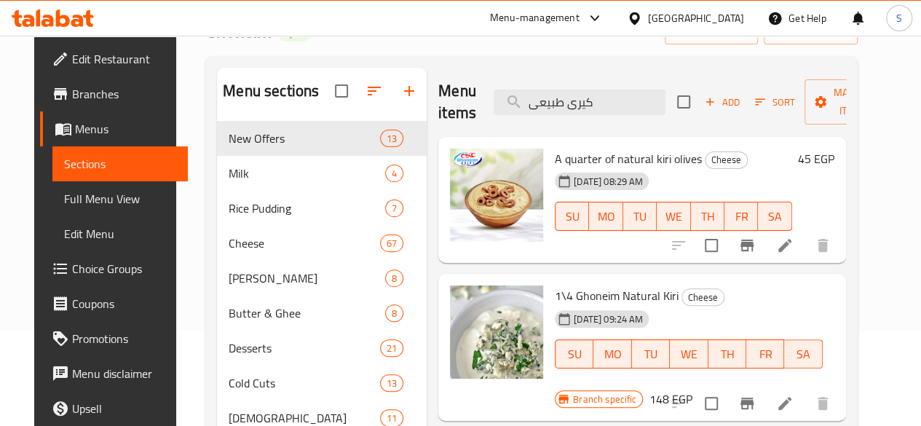
scroll to position [73, 0]
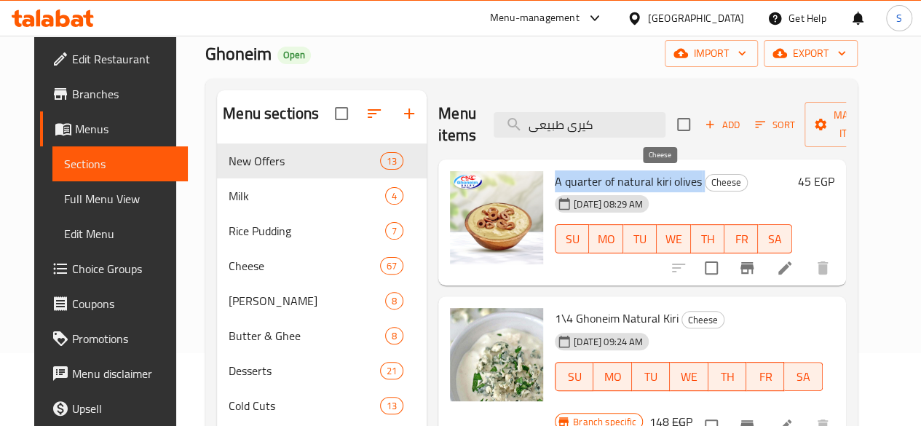
drag, startPoint x: 493, startPoint y: 182, endPoint x: 640, endPoint y: 175, distance: 147.9
click at [640, 175] on div "A quarter of natural kiri olives Cheese [DATE] 08:29 AM SU MO TU WE TH FR SA" at bounding box center [673, 222] width 249 height 115
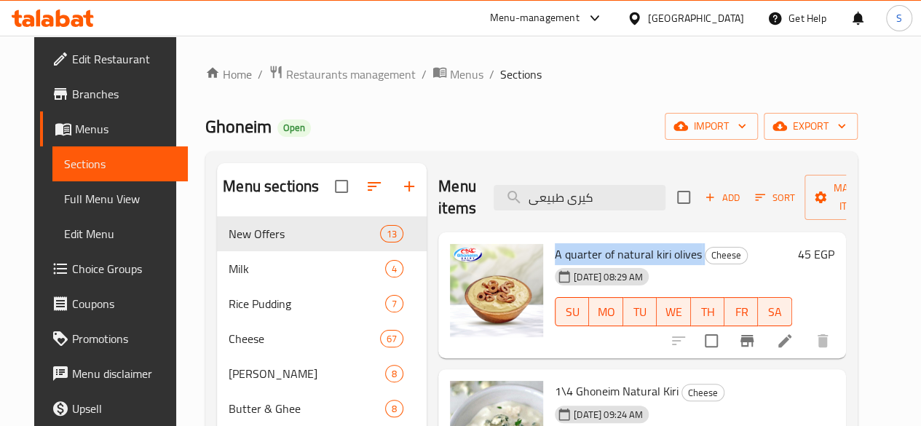
scroll to position [0, 0]
drag, startPoint x: 589, startPoint y: 196, endPoint x: 365, endPoint y: 202, distance: 224.9
click at [365, 202] on div "Menu sections New Offers 13 Milk 4 Rice Pudding 7 Cheese 67 Ghoneim Yoghurt 8 B…" at bounding box center [531, 402] width 629 height 478
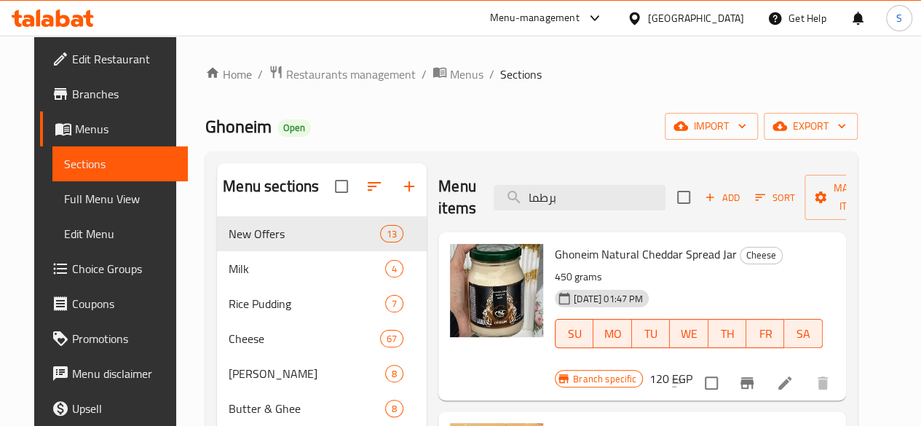
type input "برطما"
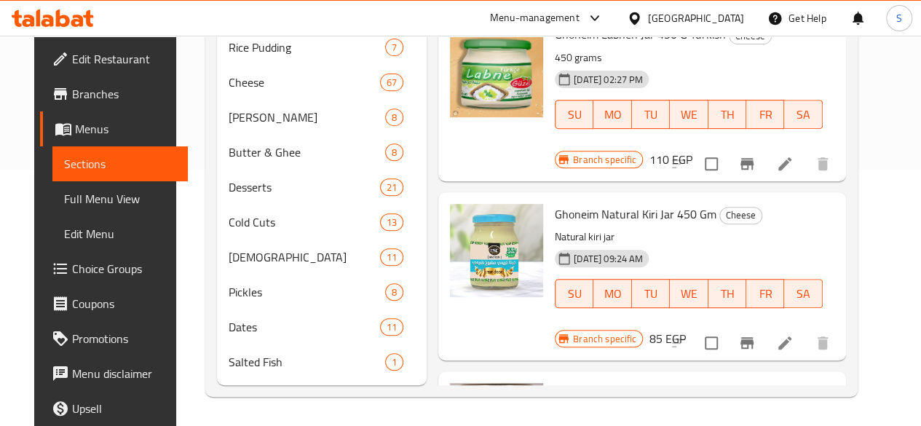
scroll to position [120, 0]
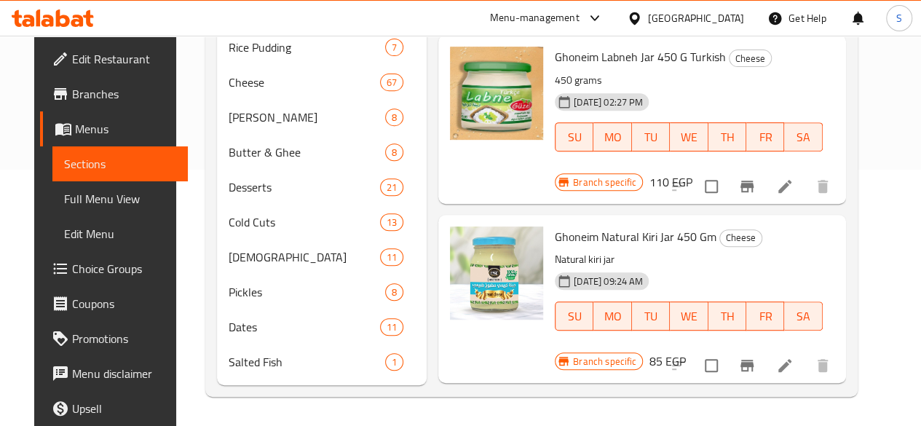
click at [755, 357] on icon "Branch-specific-item" at bounding box center [746, 365] width 17 height 17
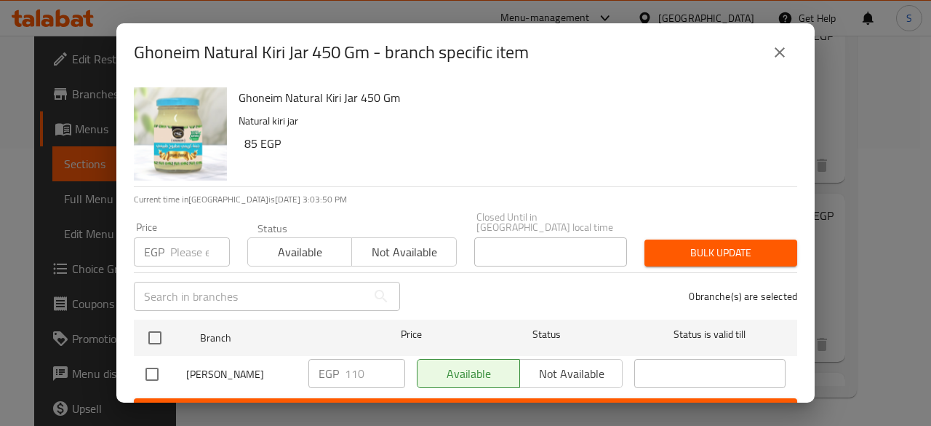
click at [183, 240] on input "number" at bounding box center [200, 251] width 60 height 29
click at [784, 51] on icon "close" at bounding box center [779, 52] width 17 height 17
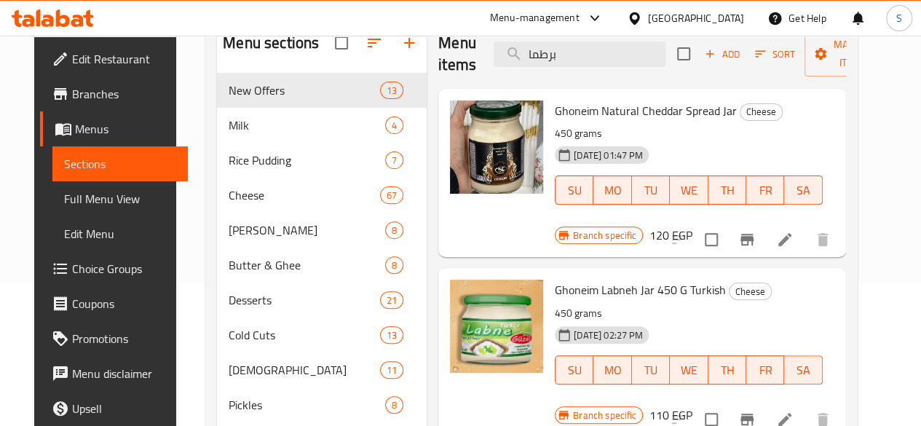
scroll to position [132, 0]
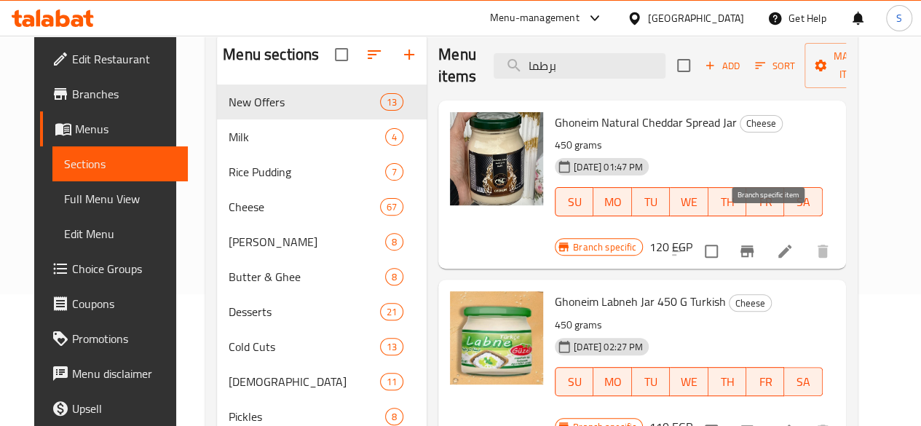
click at [755, 242] on icon "Branch-specific-item" at bounding box center [746, 250] width 17 height 17
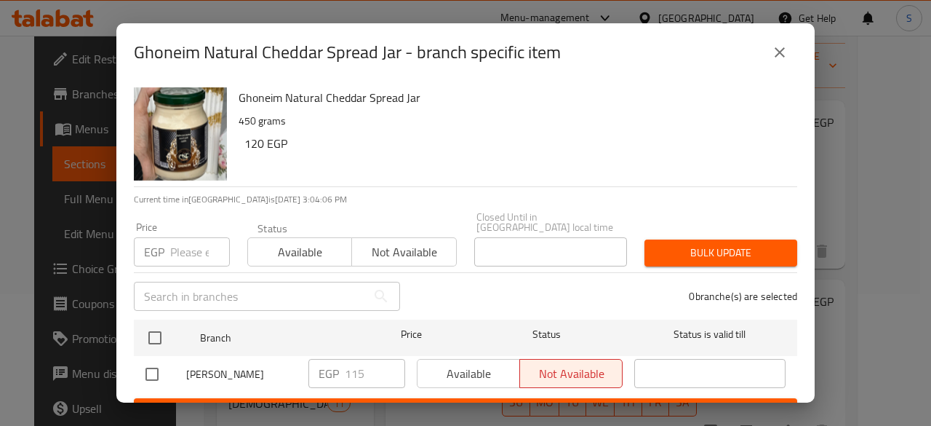
click at [187, 249] on input "number" at bounding box center [200, 251] width 60 height 29
type input "115"
click at [359, 242] on span "Not available" at bounding box center [404, 252] width 92 height 21
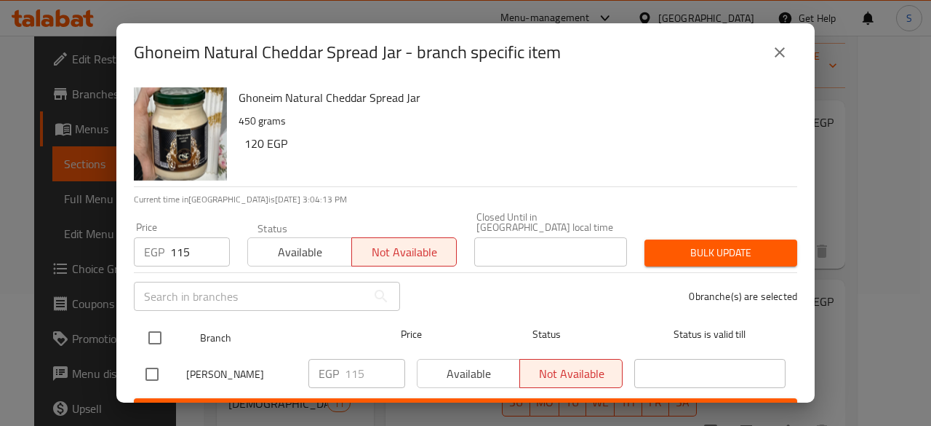
click at [156, 328] on input "checkbox" at bounding box center [155, 337] width 31 height 31
checkbox input "true"
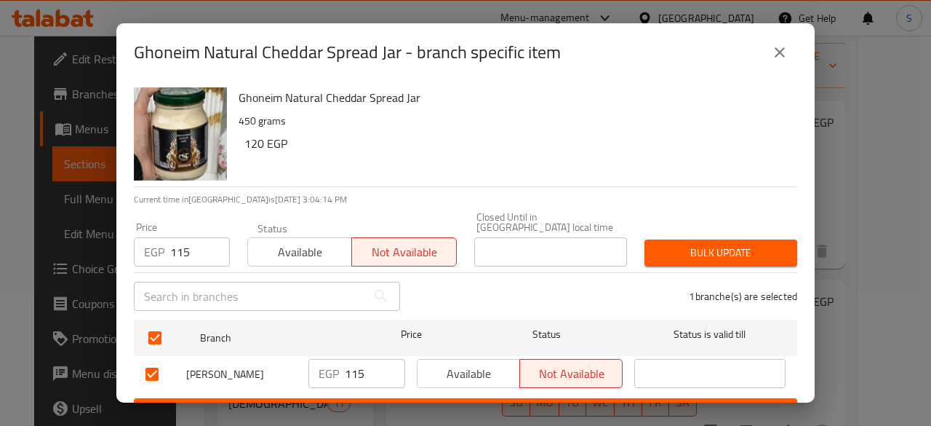
click at [739, 244] on span "Bulk update" at bounding box center [721, 253] width 130 height 18
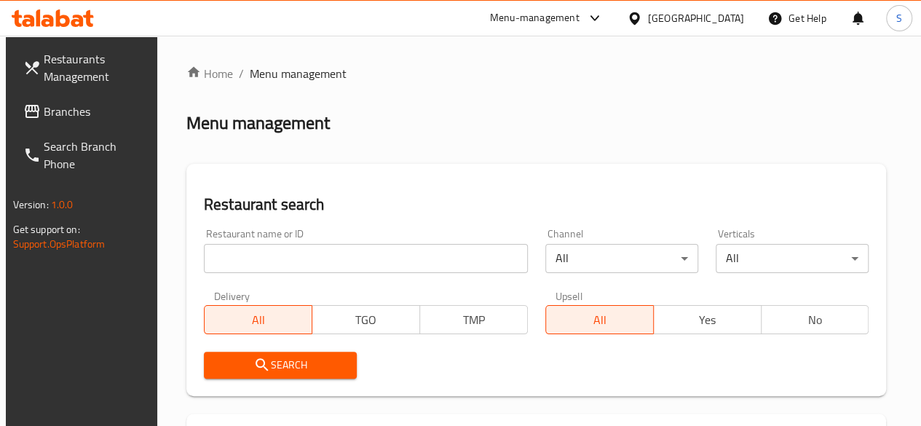
click at [274, 259] on input "search" at bounding box center [366, 258] width 324 height 29
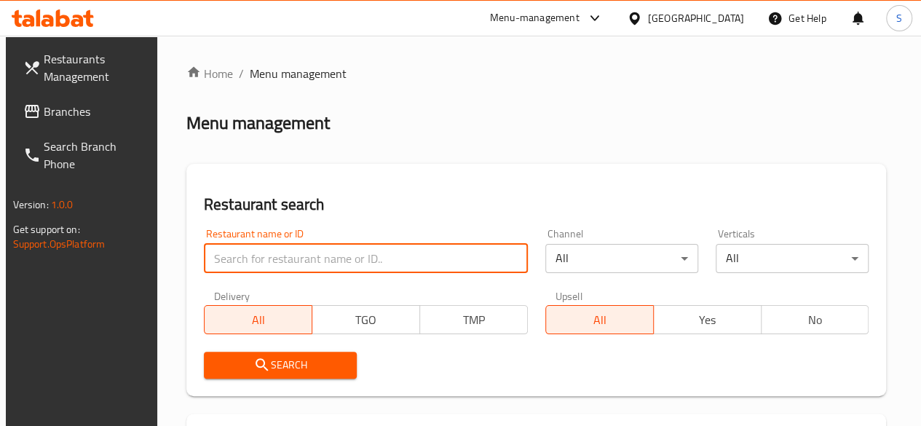
click at [579, 17] on div "Menu-management" at bounding box center [535, 17] width 90 height 17
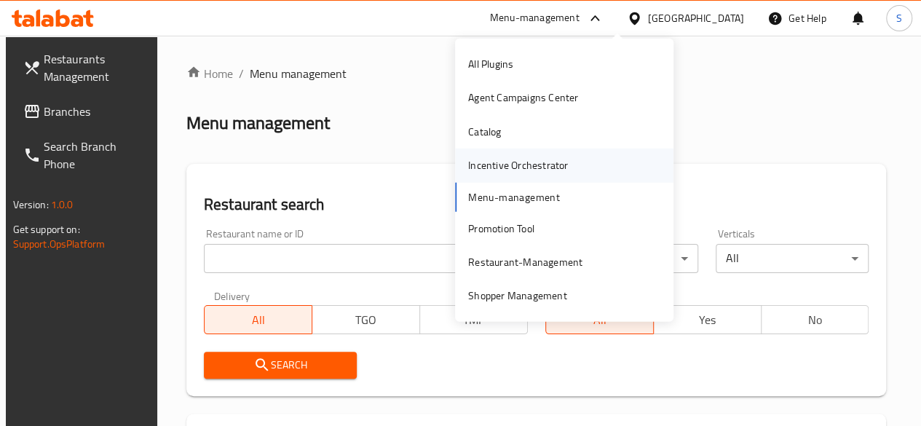
click at [554, 170] on div "Incentive Orchestrator" at bounding box center [518, 165] width 100 height 16
